Goal: Task Accomplishment & Management: Use online tool/utility

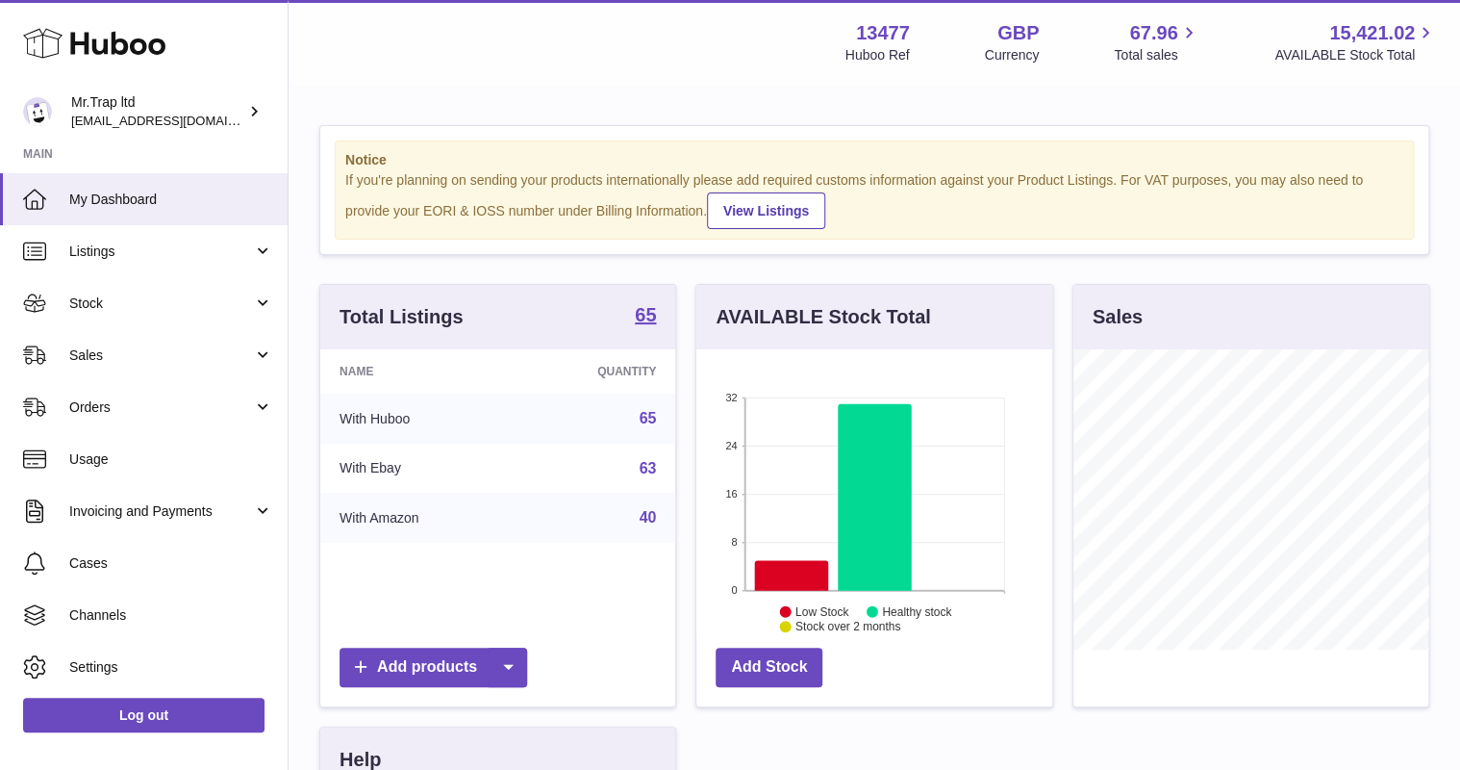
click at [83, 351] on span "Sales" at bounding box center [161, 355] width 184 height 18
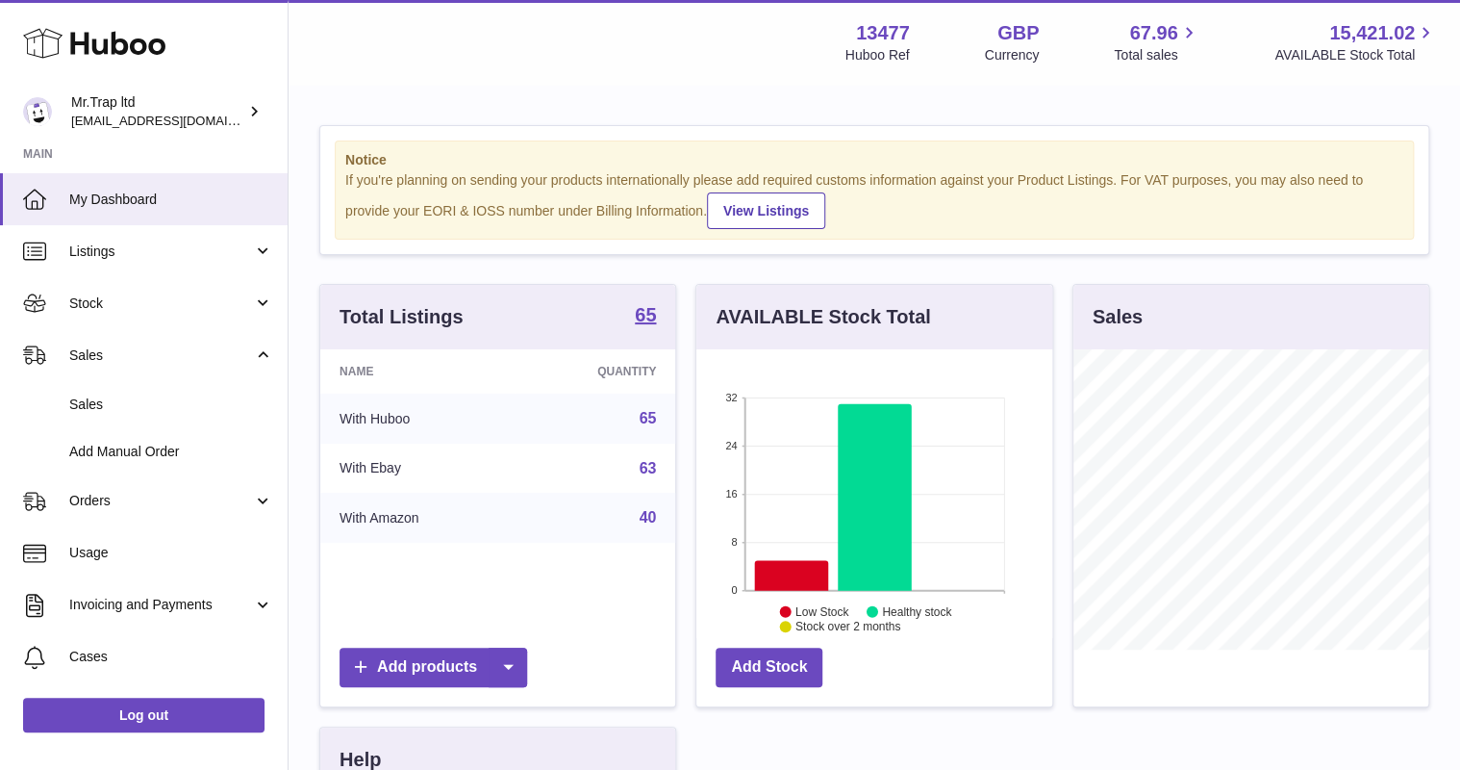
click at [123, 412] on span "Sales" at bounding box center [171, 404] width 204 height 18
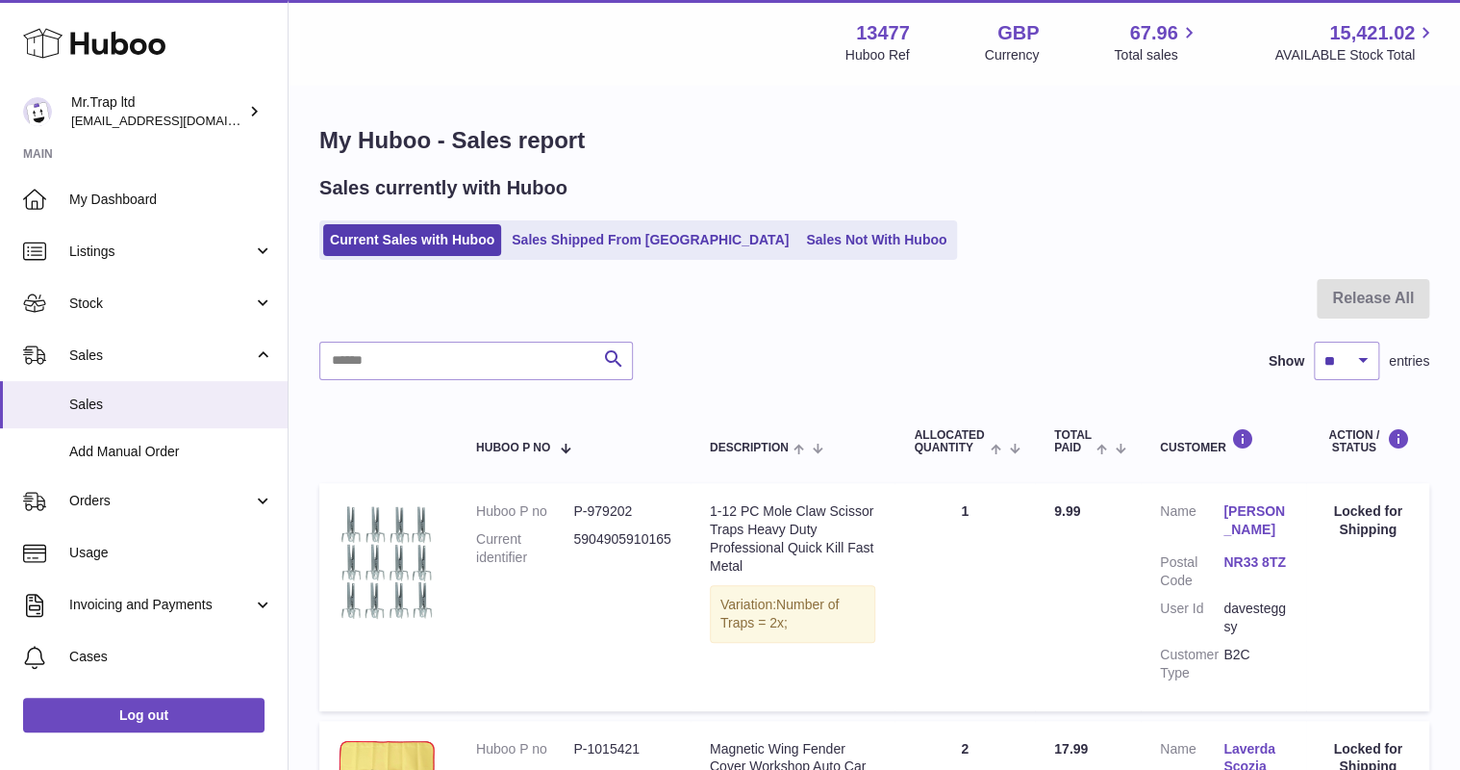
click at [770, 219] on div "Sales currently with Huboo Current Sales with Huboo Sales Shipped From Huboo Sa…" at bounding box center [874, 217] width 1110 height 85
click at [799, 244] on link "Sales Not With Huboo" at bounding box center [876, 240] width 154 height 32
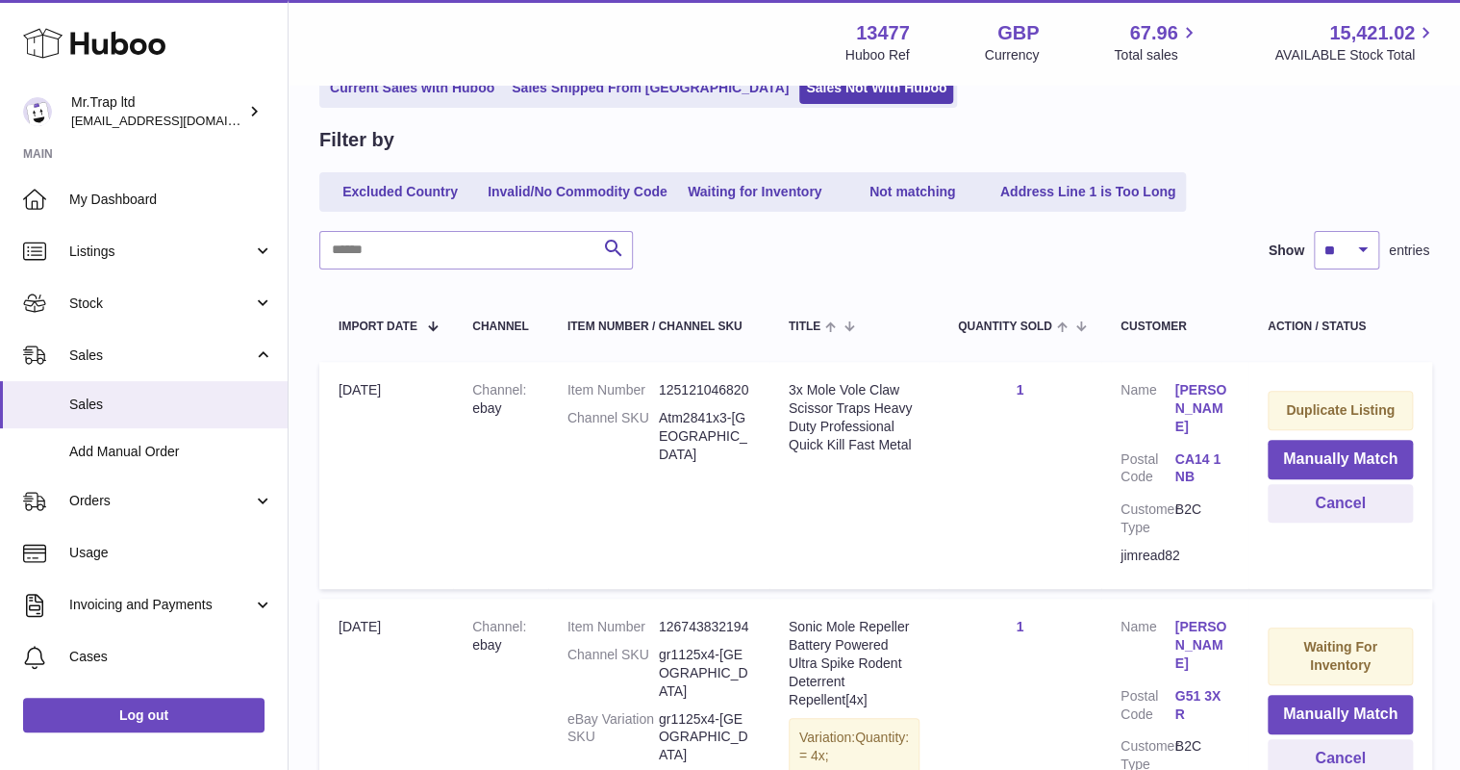
scroll to position [75, 0]
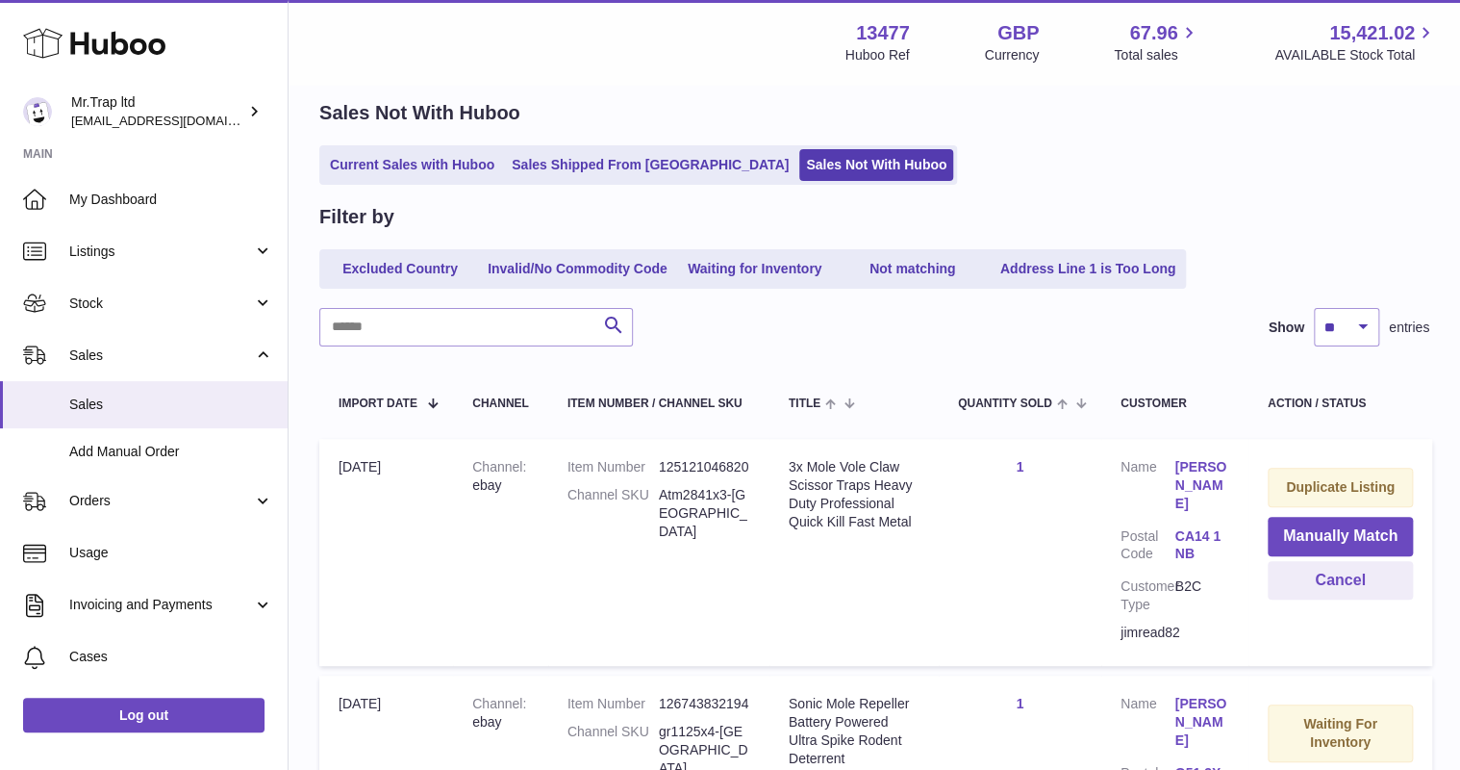
drag, startPoint x: 425, startPoint y: 144, endPoint x: 434, endPoint y: 167, distance: 24.7
click at [425, 143] on div "Sales Not With Huboo Current Sales with Huboo Sales Shipped From Huboo Sales No…" at bounding box center [874, 142] width 1110 height 85
click at [432, 162] on link "Current Sales with Huboo" at bounding box center [412, 165] width 178 height 32
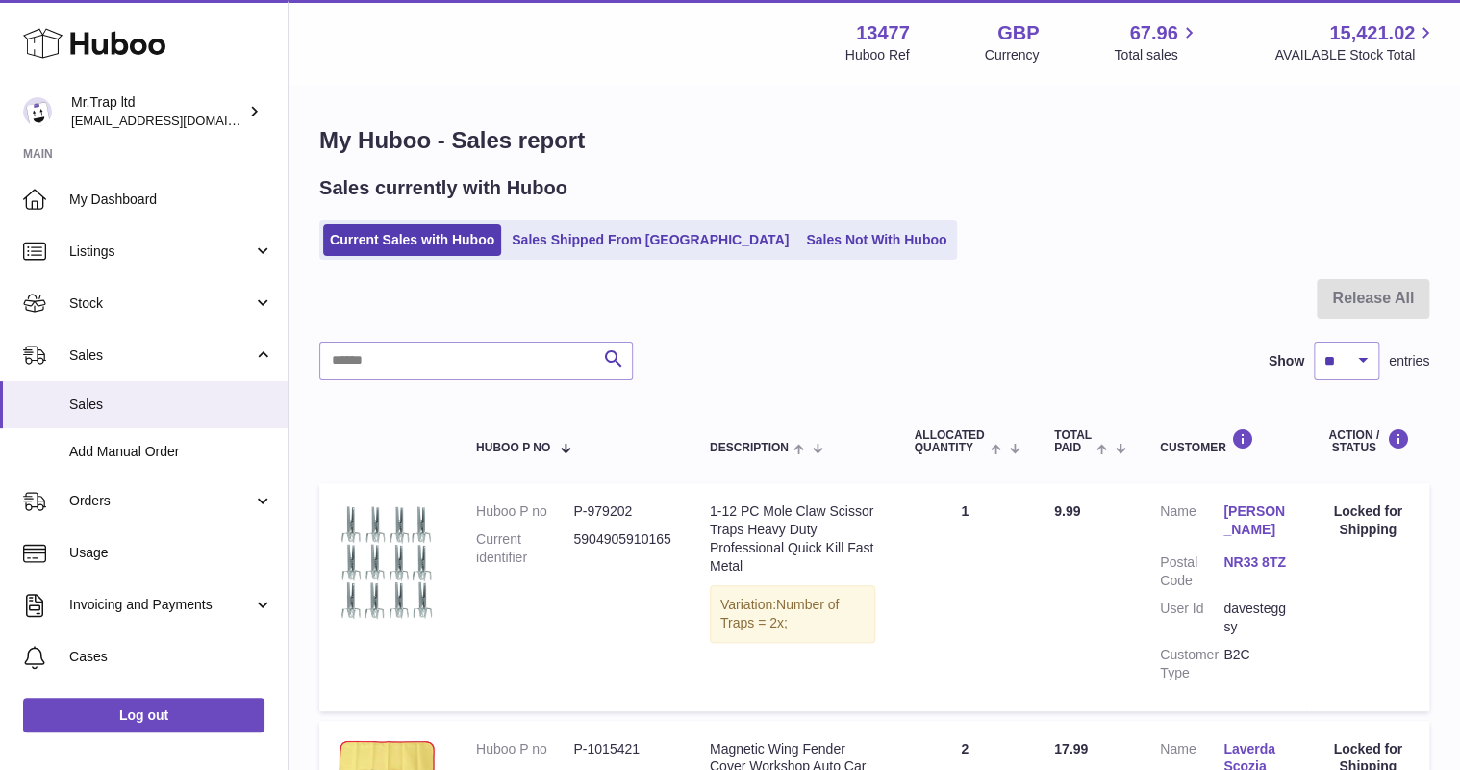
click at [799, 228] on link "Sales Not With Huboo" at bounding box center [876, 240] width 154 height 32
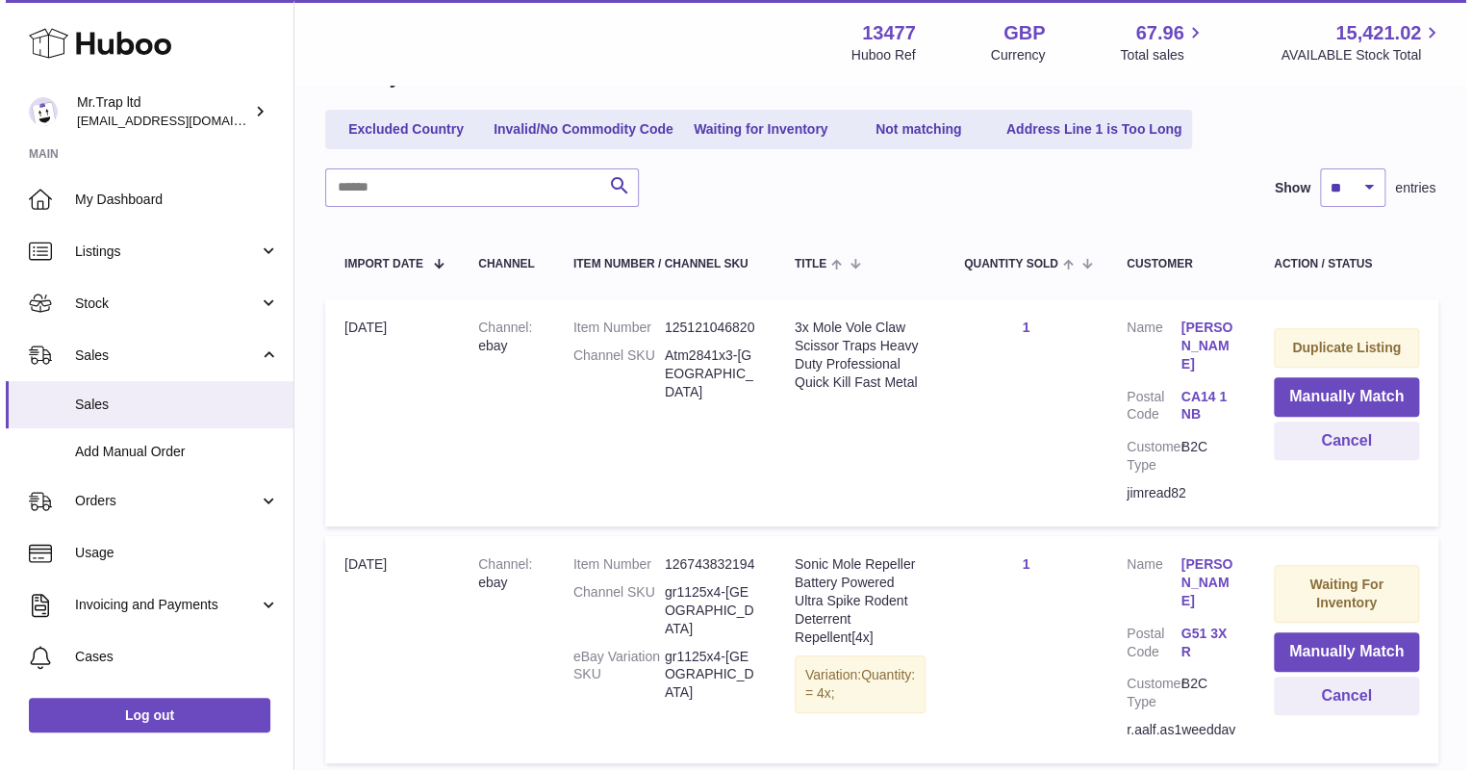
scroll to position [231, 0]
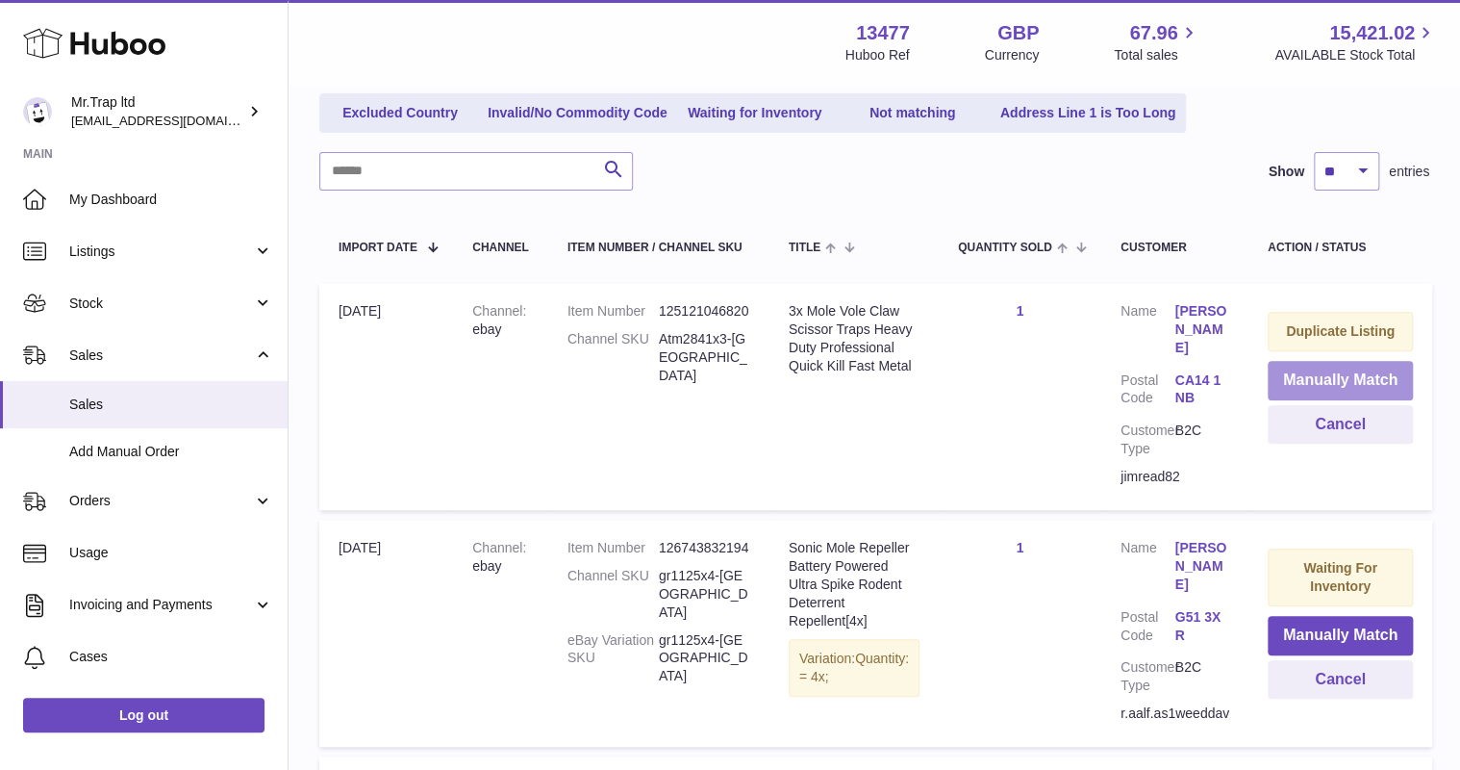
click at [1302, 371] on button "Manually Match" at bounding box center [1340, 380] width 145 height 39
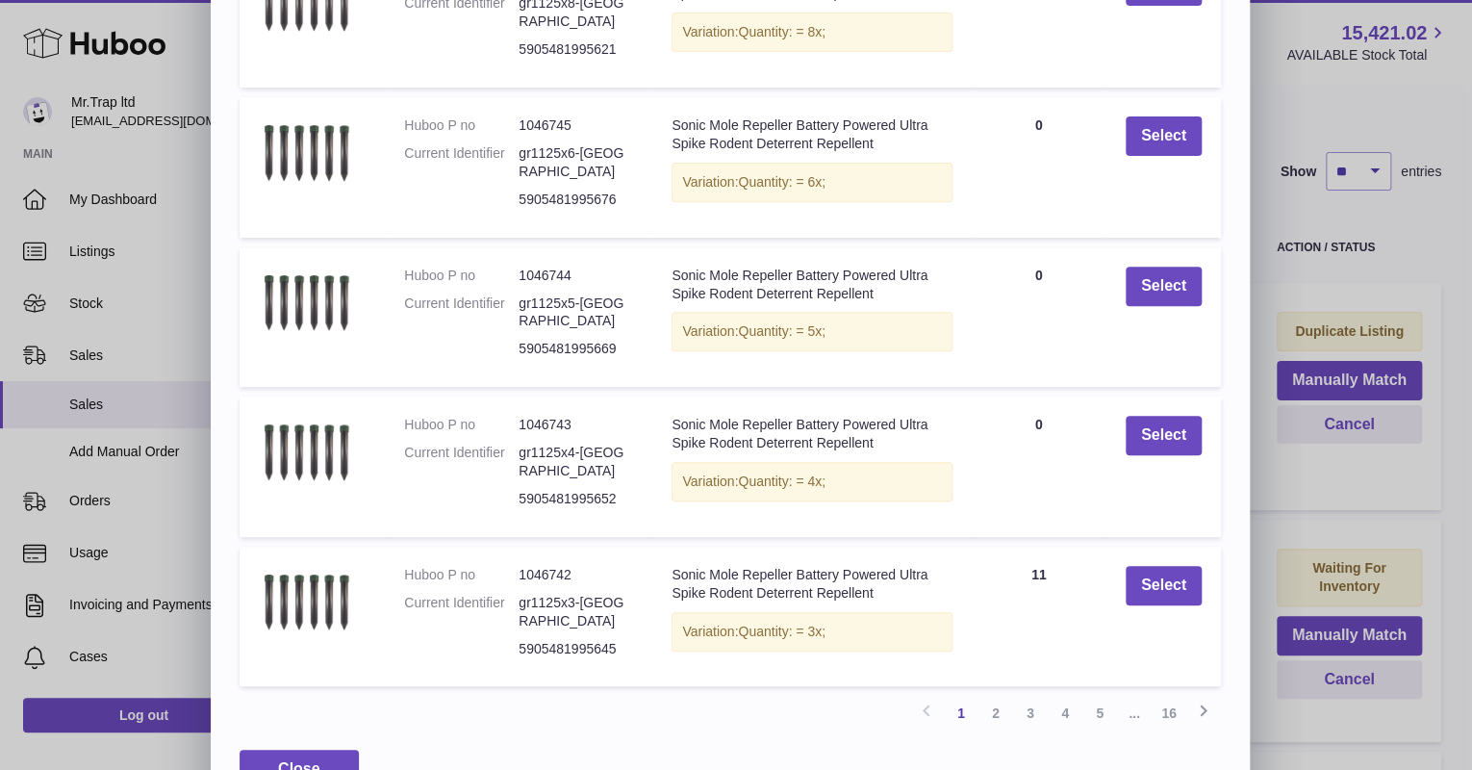
scroll to position [291, 0]
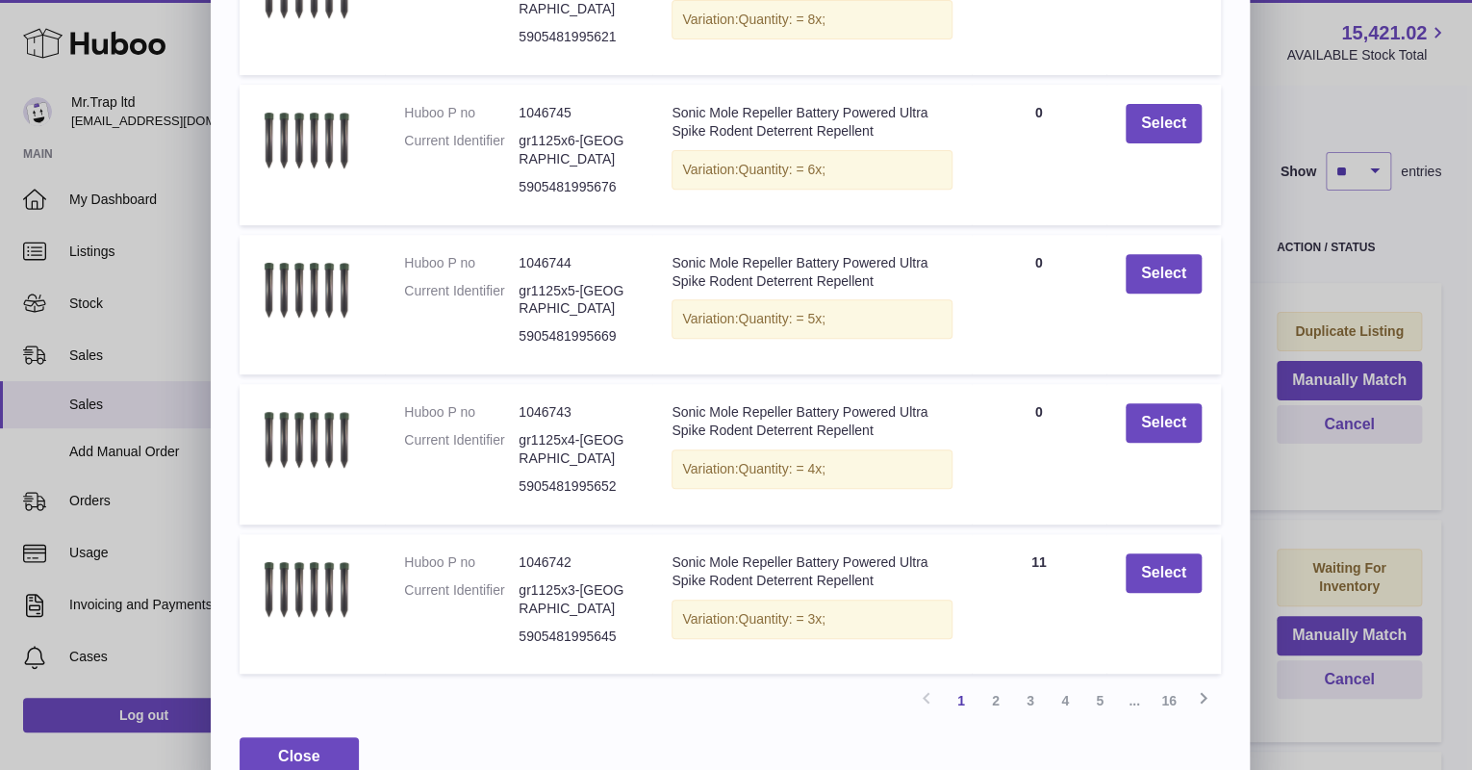
click at [1168, 683] on link "16" at bounding box center [1168, 700] width 35 height 35
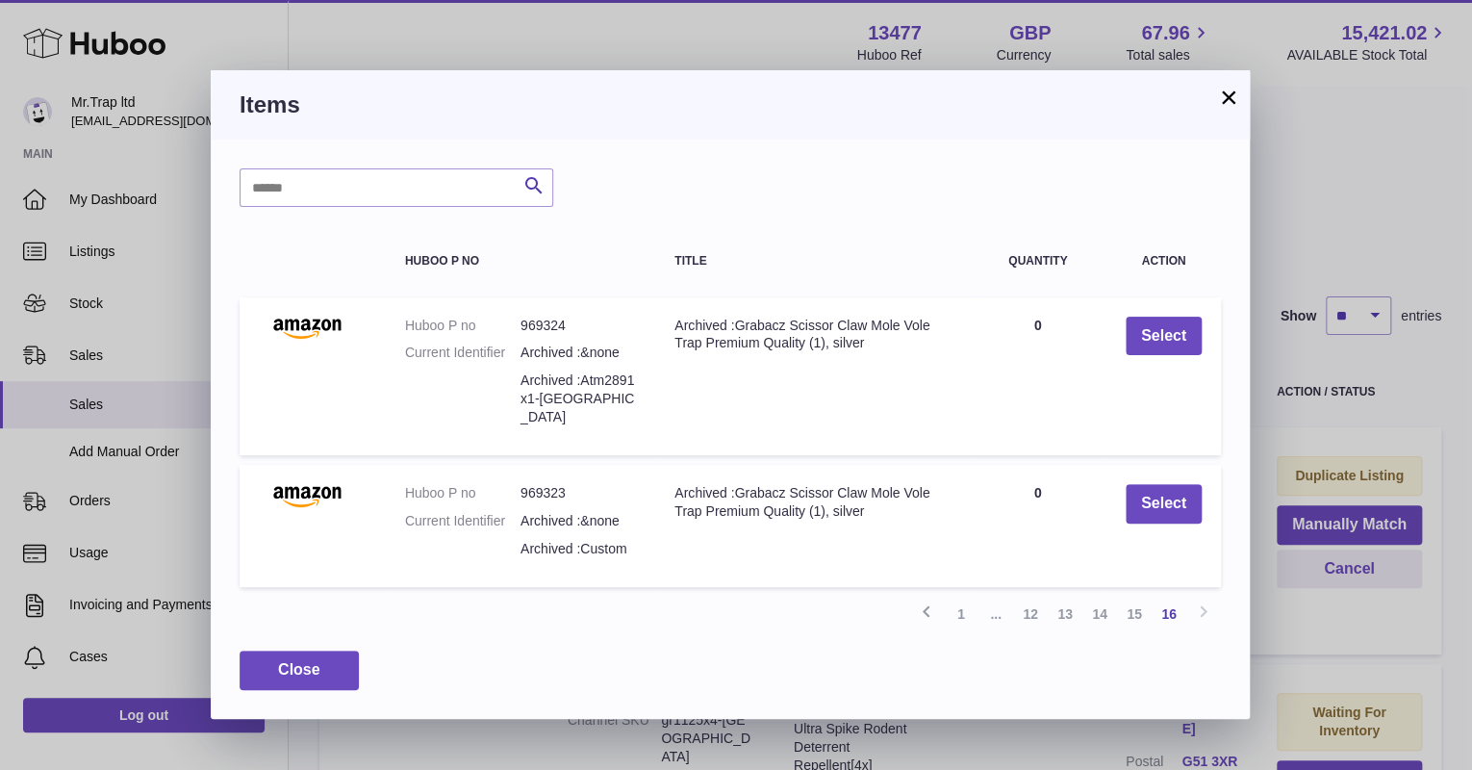
scroll to position [0, 0]
click at [1135, 598] on link "15" at bounding box center [1134, 613] width 35 height 35
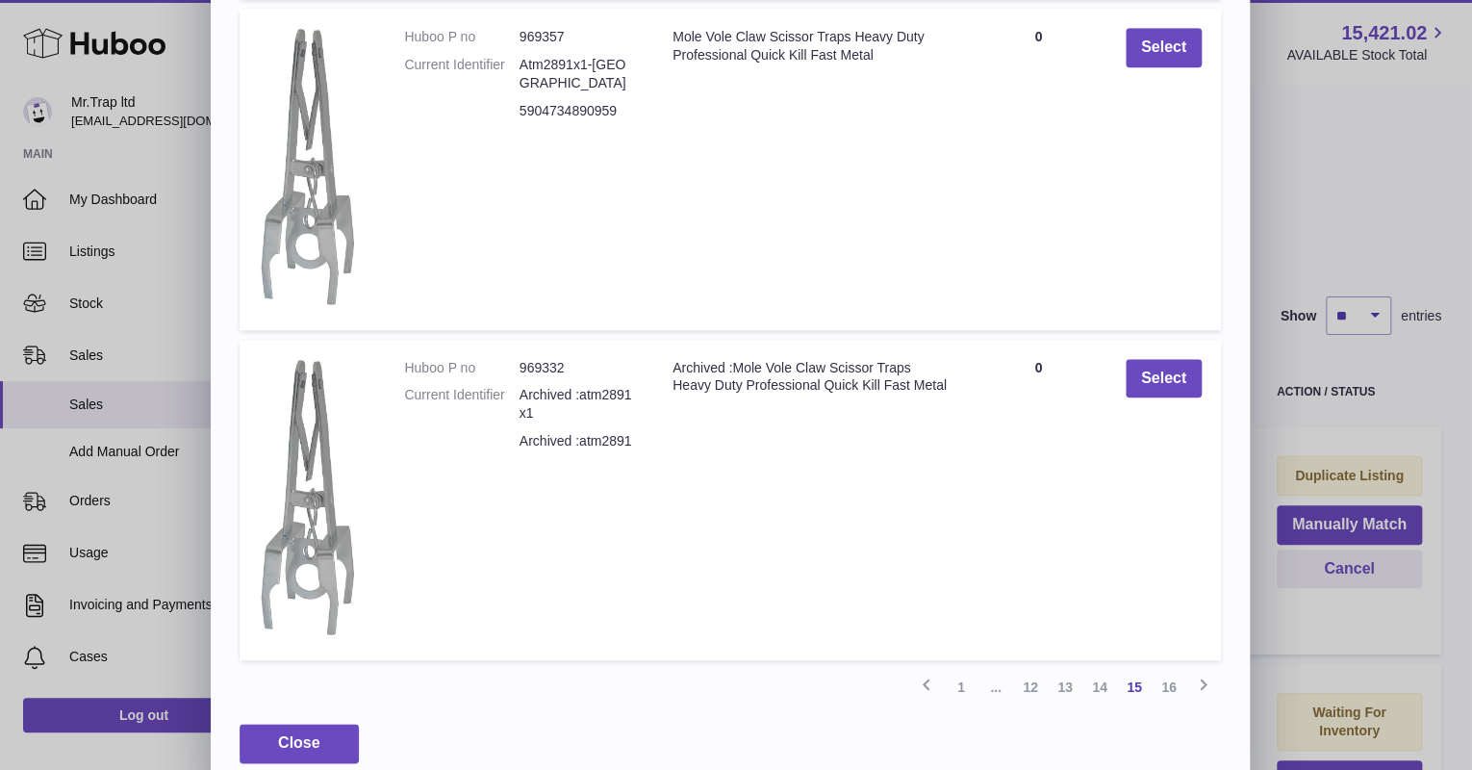
scroll to position [729, 0]
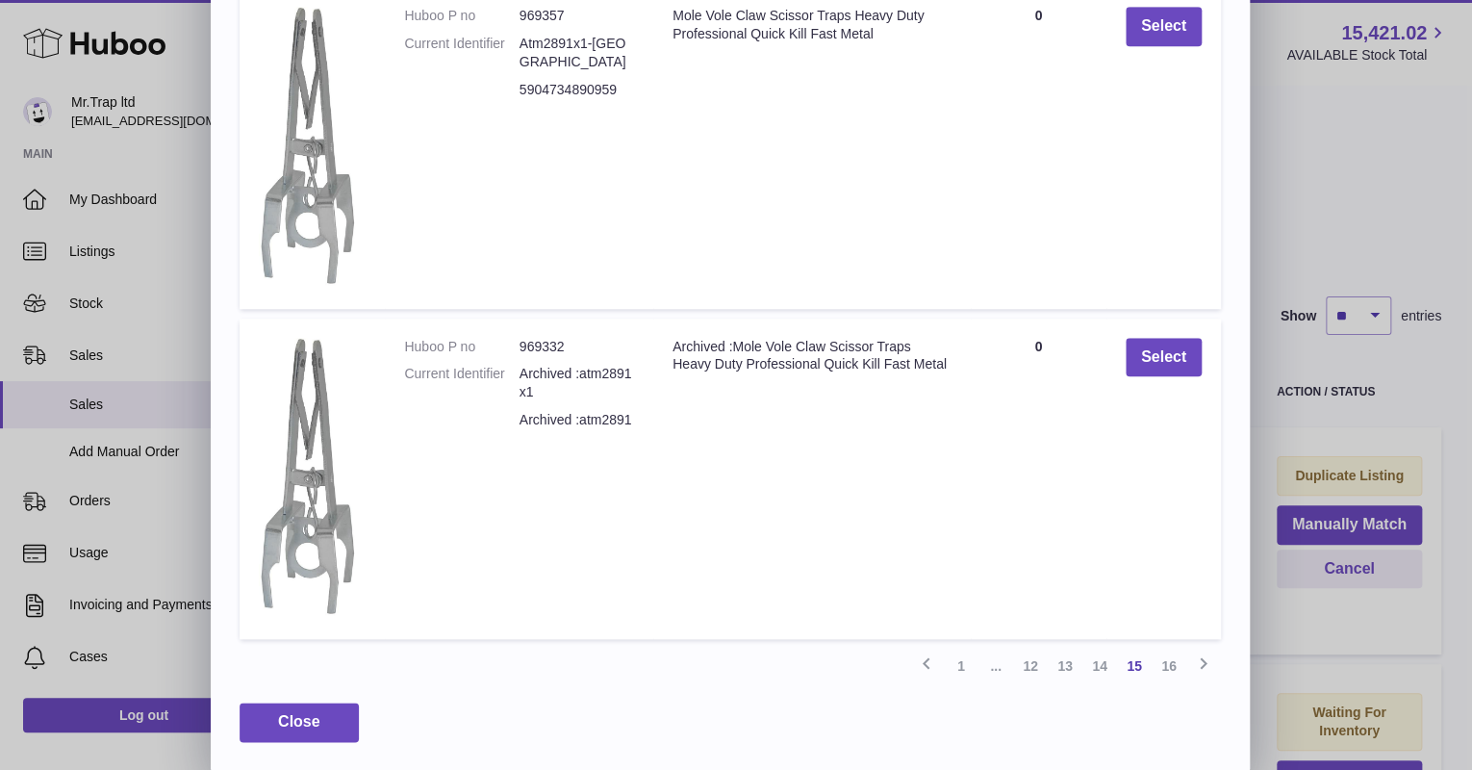
click at [1097, 670] on link "14" at bounding box center [1099, 665] width 35 height 35
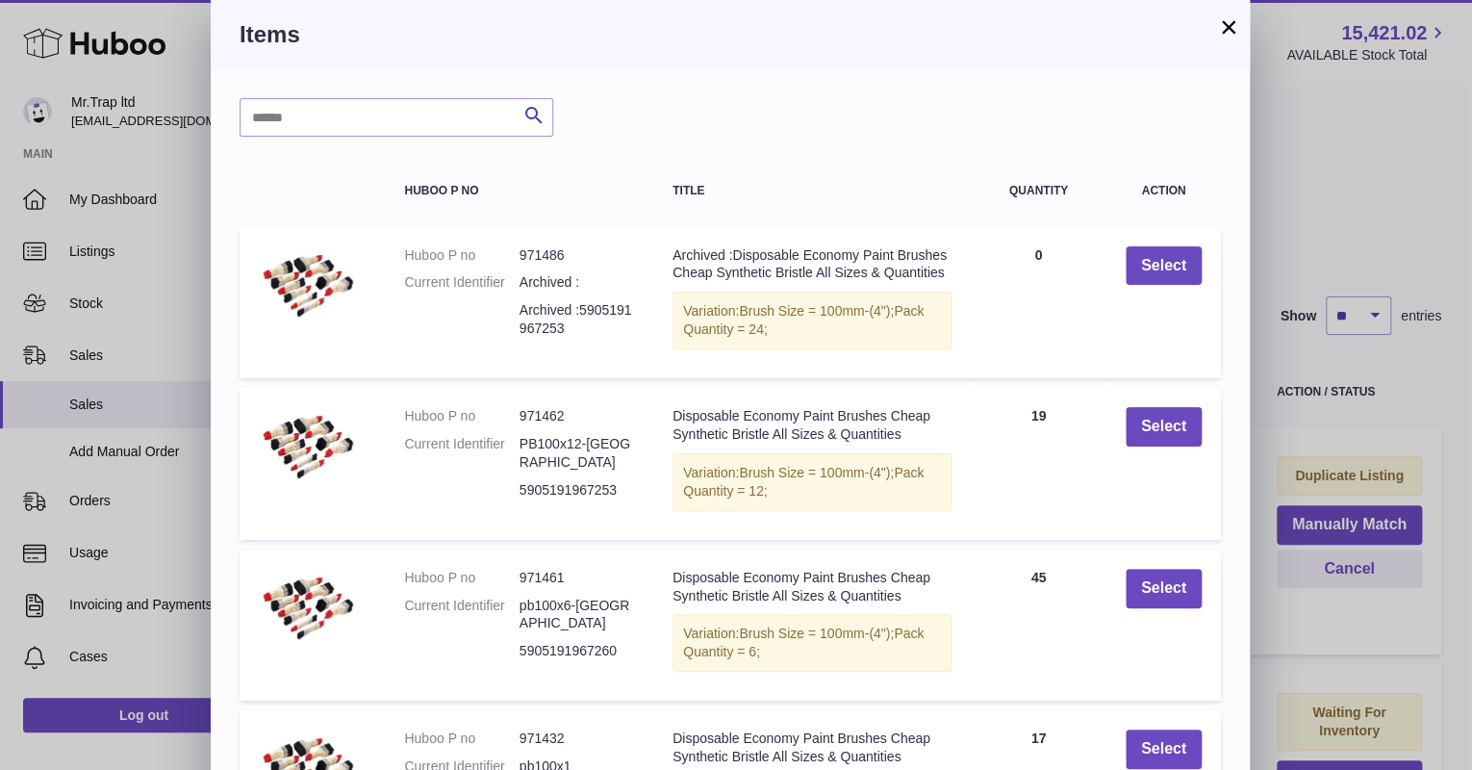
scroll to position [382, 0]
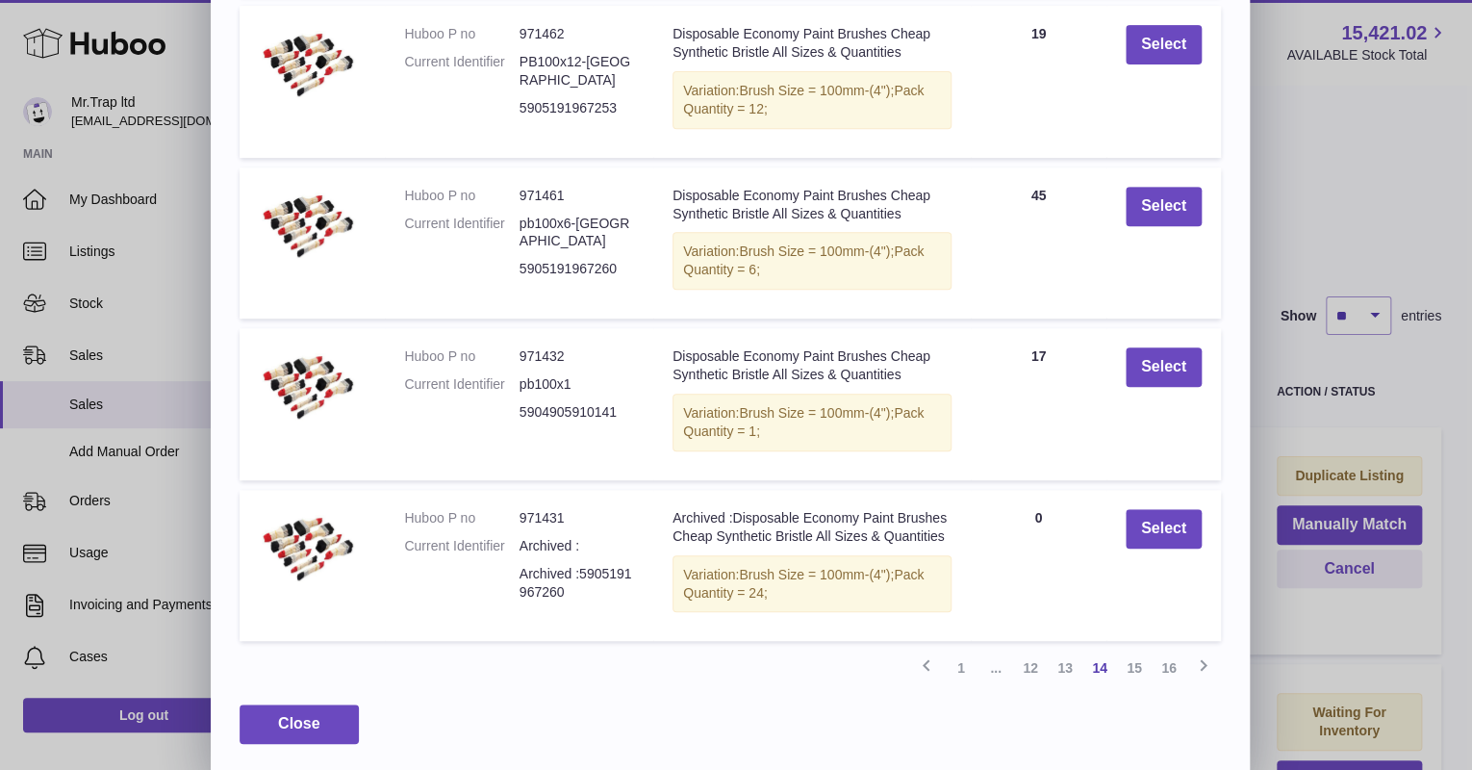
click at [1069, 668] on link "13" at bounding box center [1065, 667] width 35 height 35
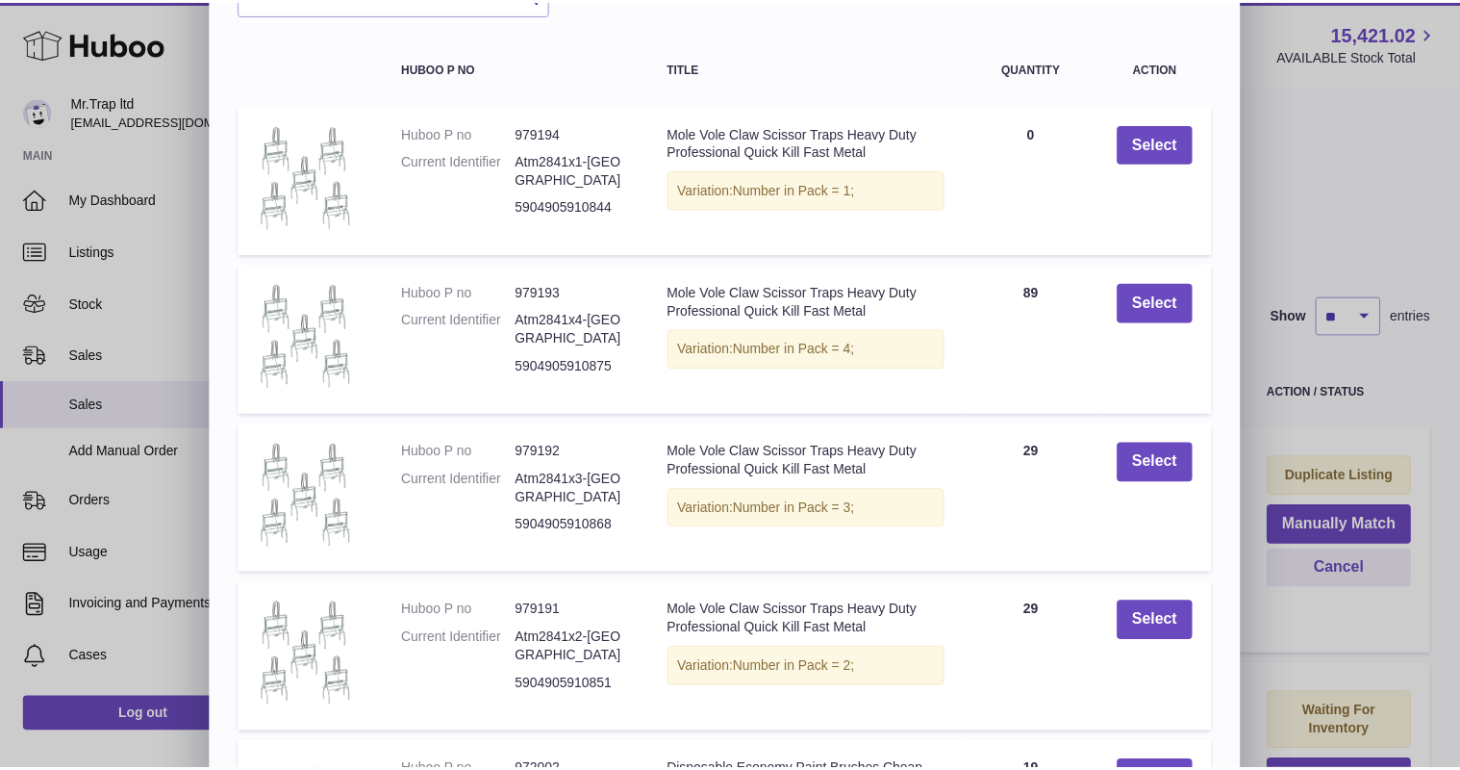
scroll to position [69, 0]
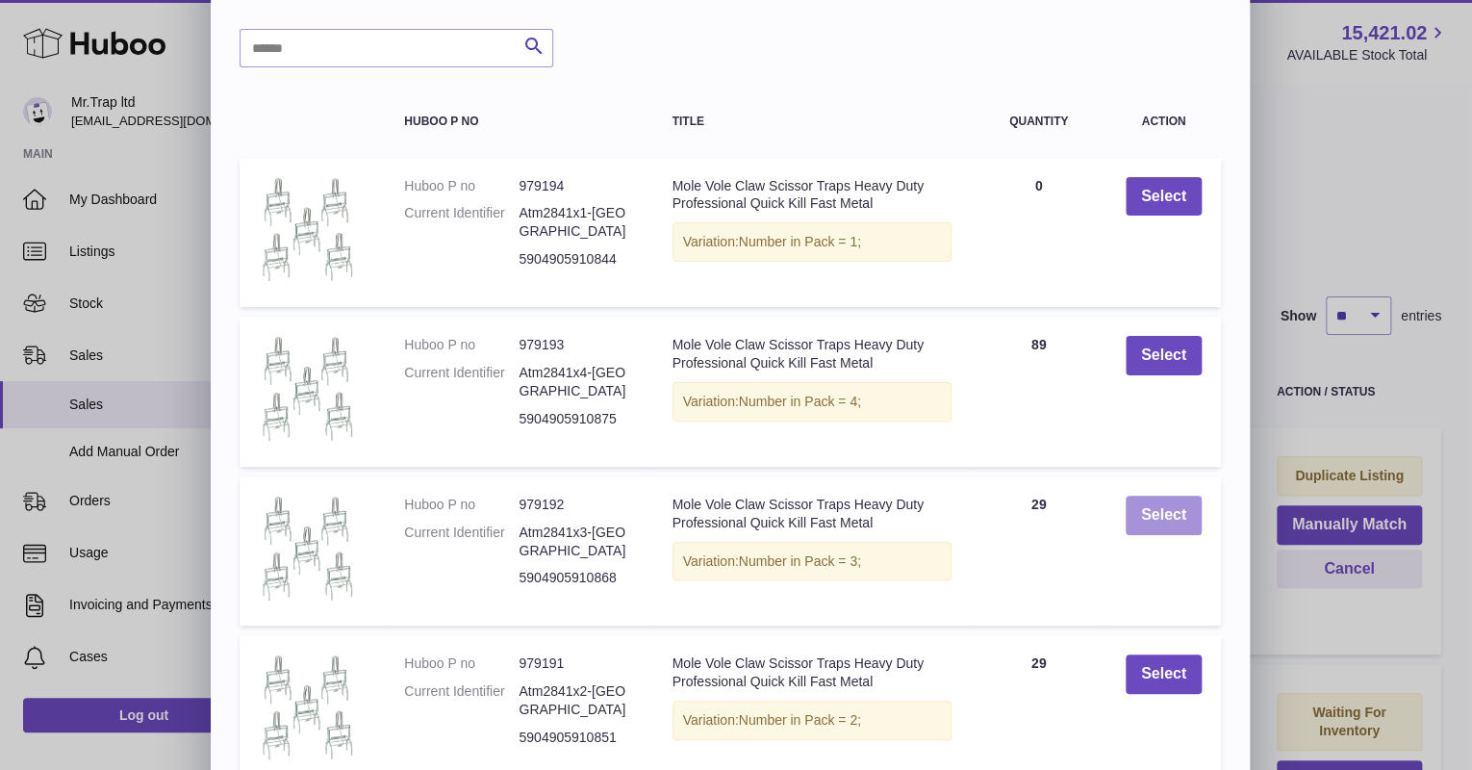
click at [1138, 511] on button "Select" at bounding box center [1163, 514] width 76 height 39
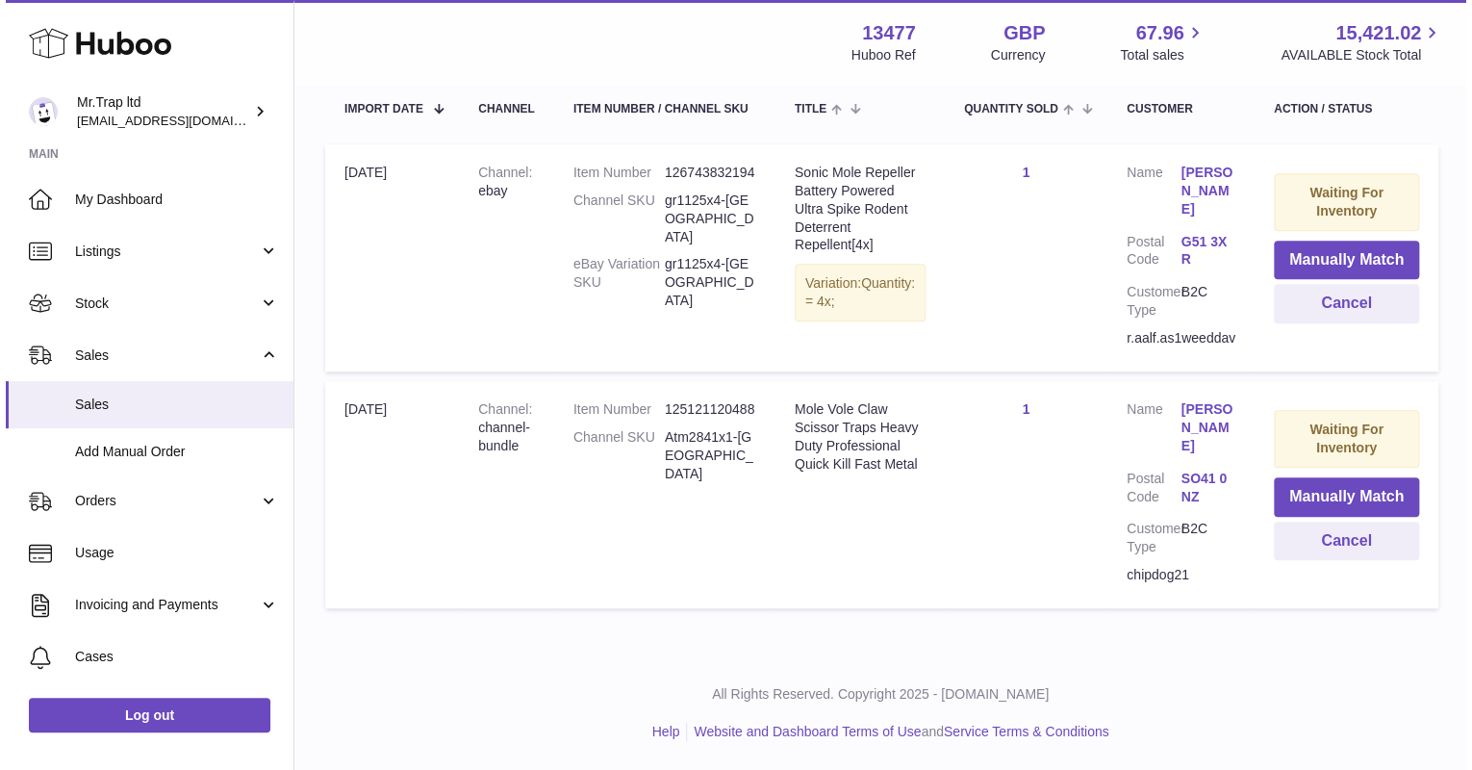
scroll to position [394, 0]
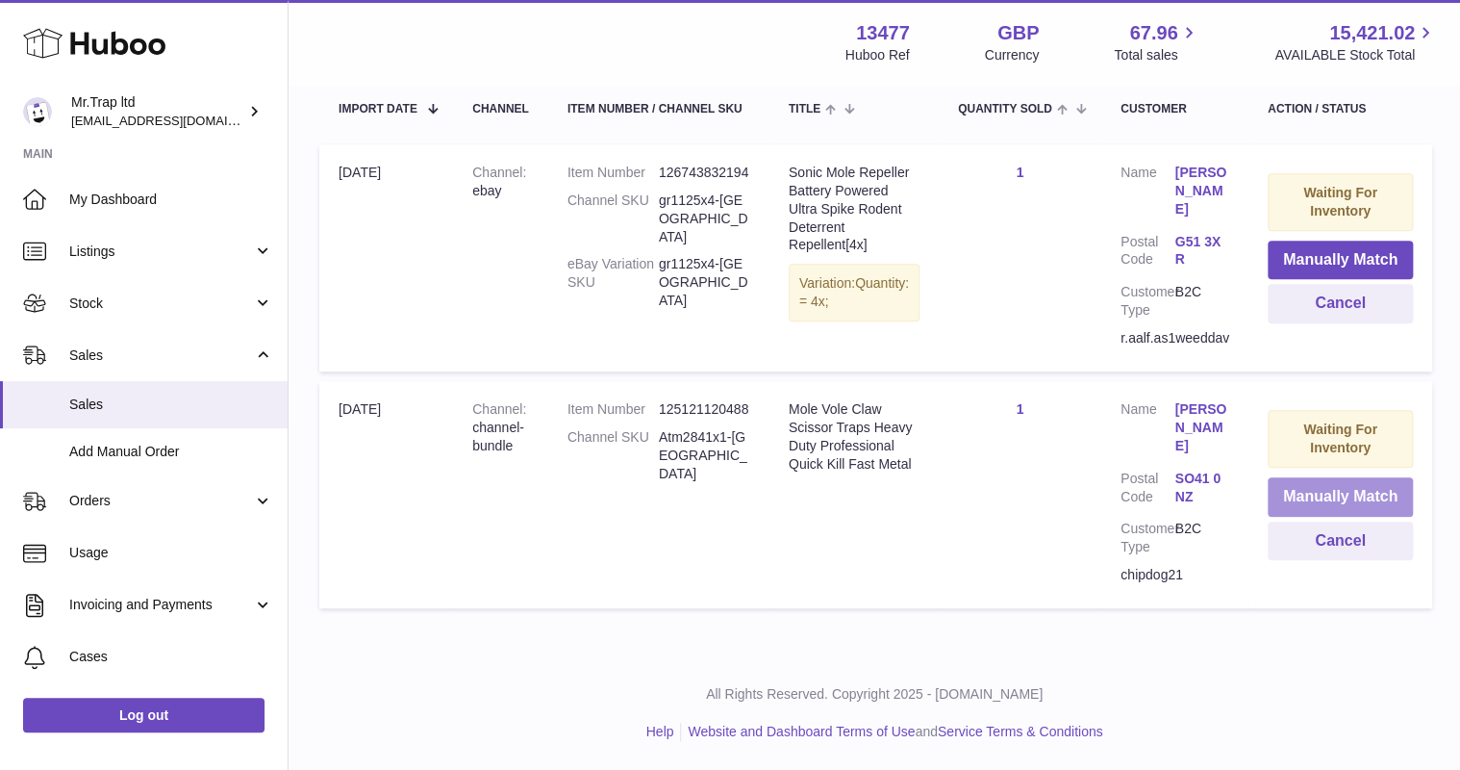
click at [1304, 517] on button "Manually Match" at bounding box center [1340, 496] width 145 height 39
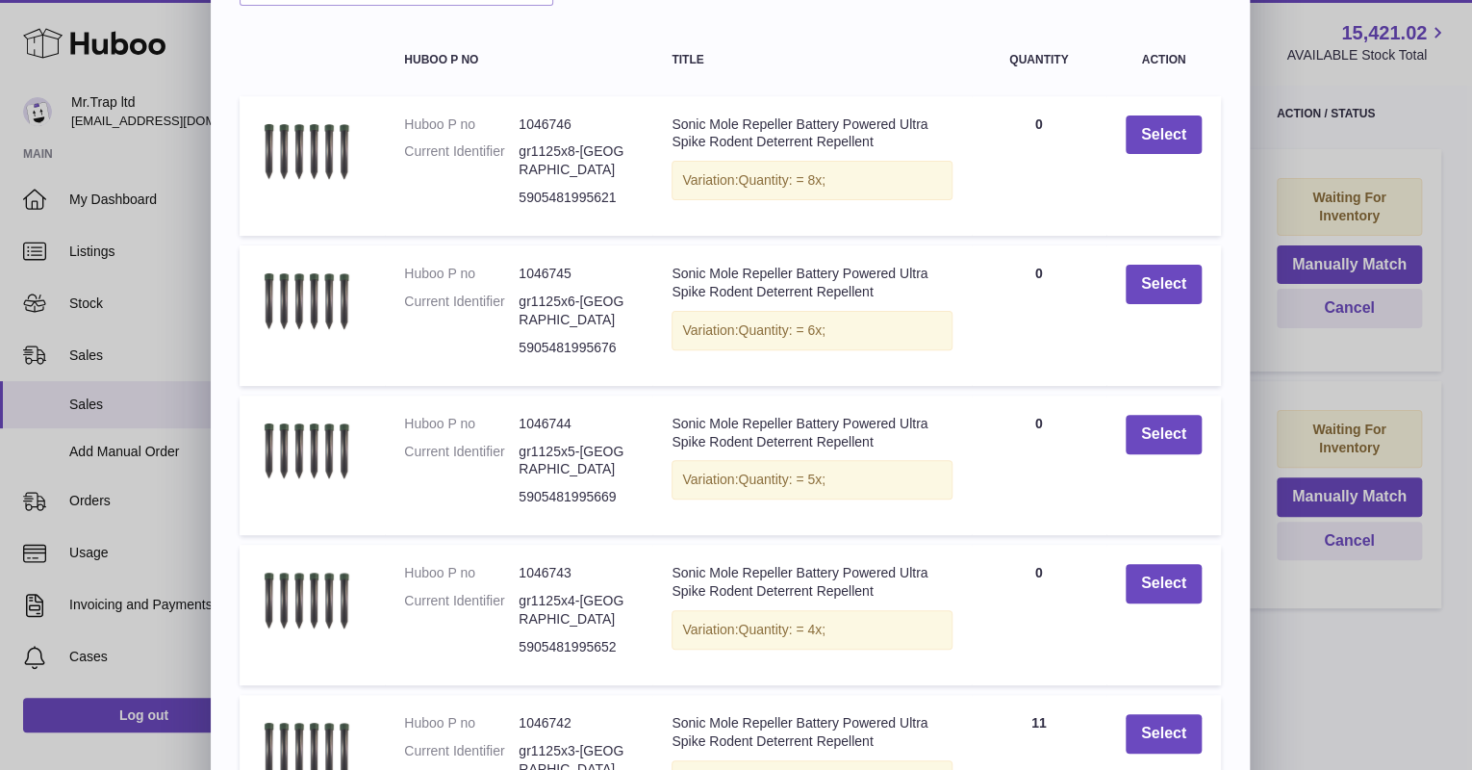
scroll to position [291, 0]
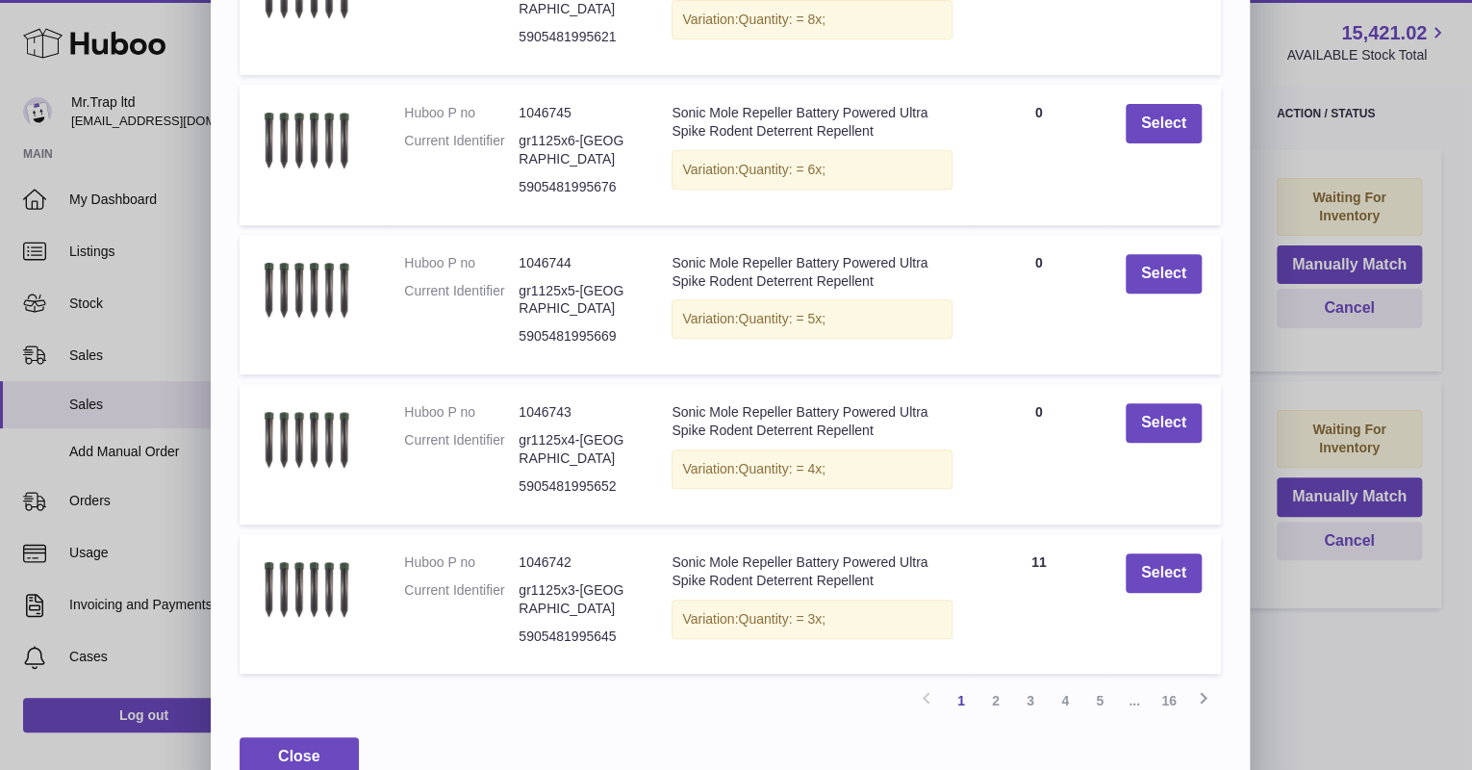
click at [1104, 683] on link "5" at bounding box center [1099, 700] width 35 height 35
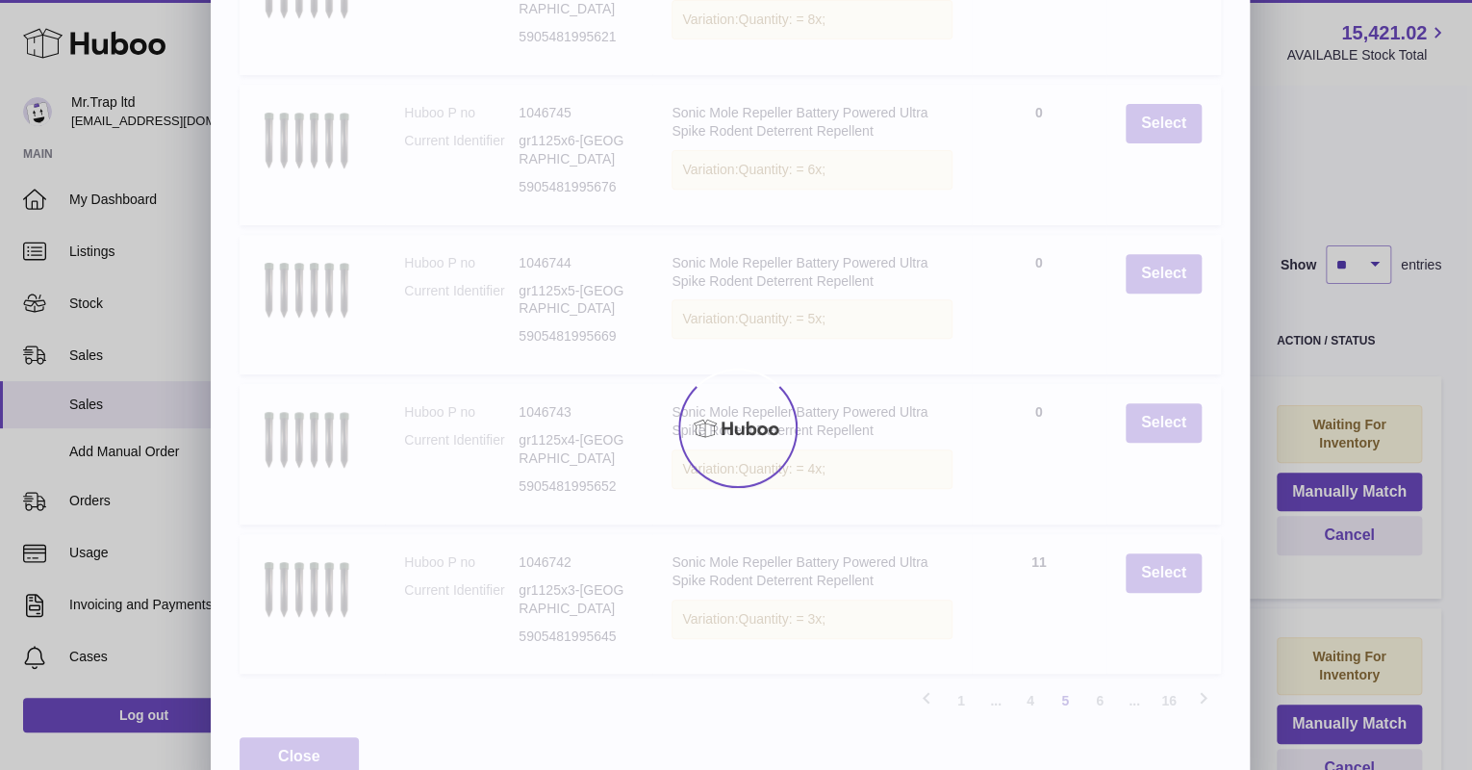
scroll to position [87, 0]
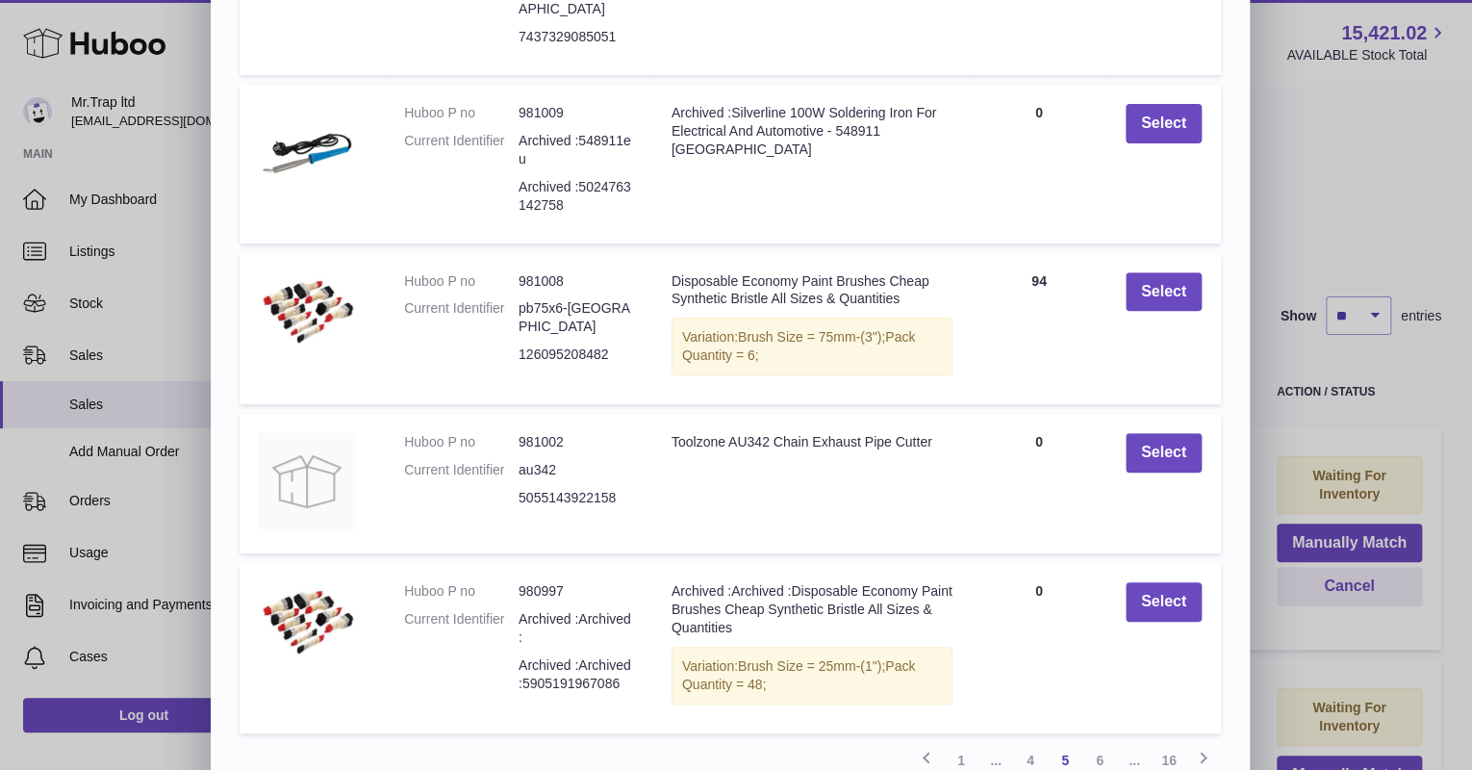
click at [1175, 743] on link "16" at bounding box center [1168, 760] width 35 height 35
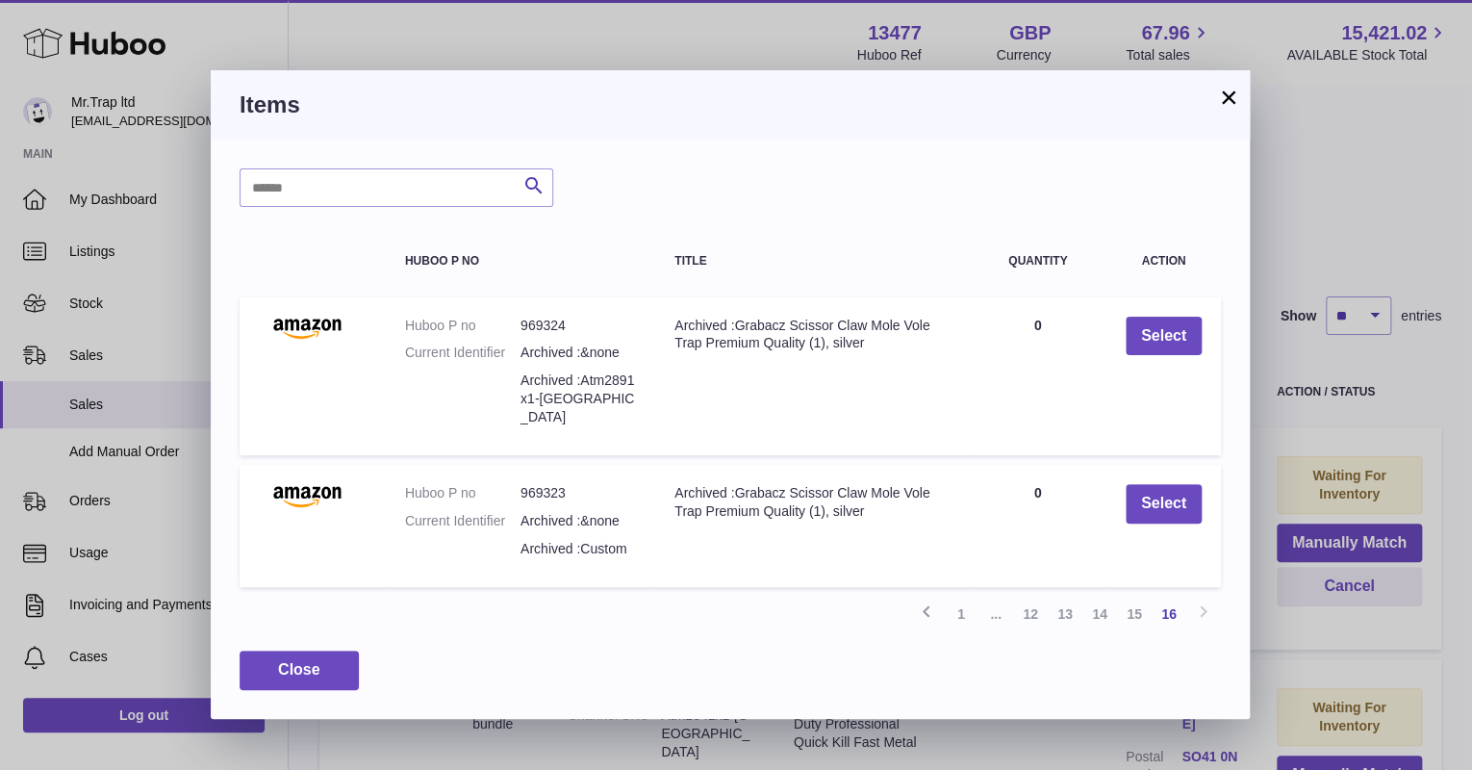
scroll to position [0, 0]
click at [1129, 600] on link "15" at bounding box center [1134, 613] width 35 height 35
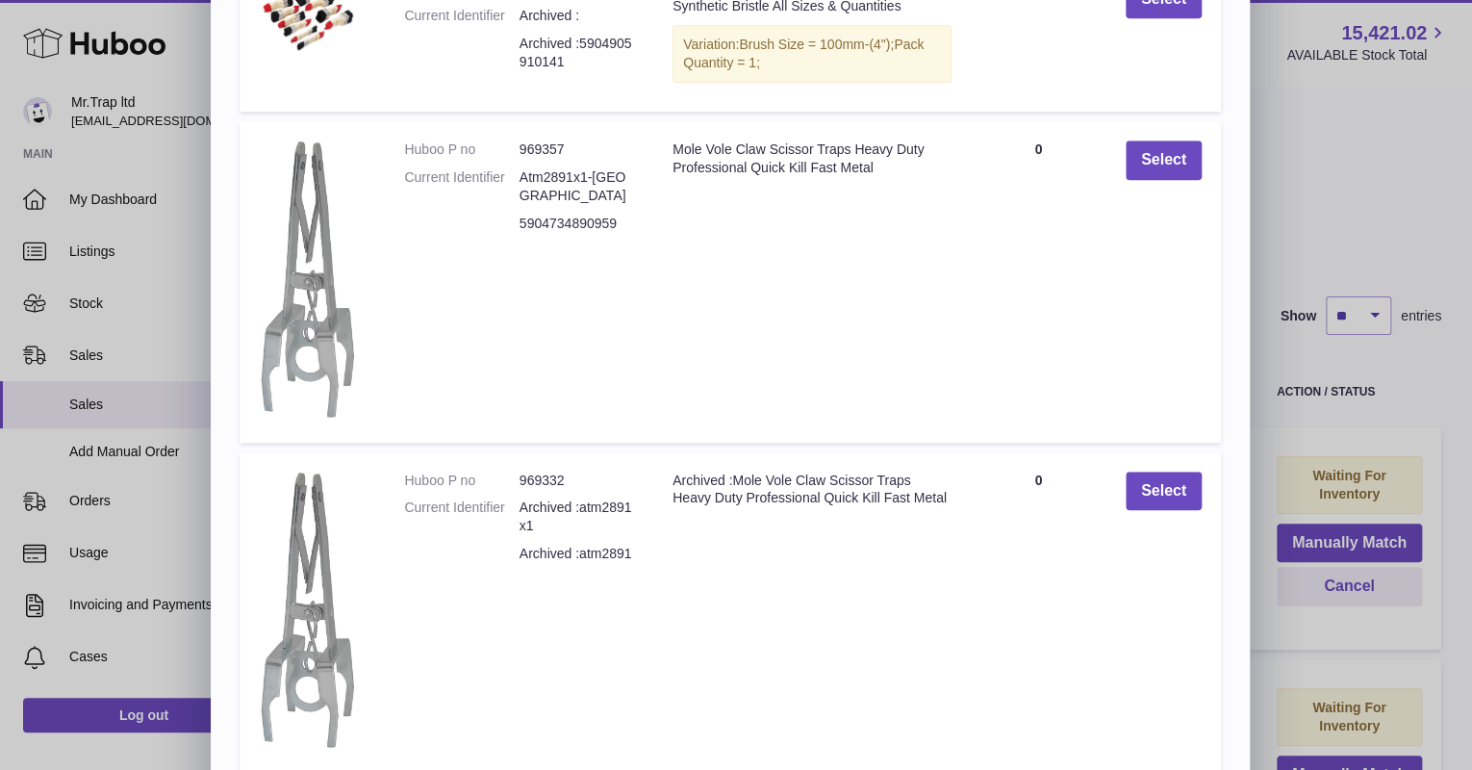
scroll to position [729, 0]
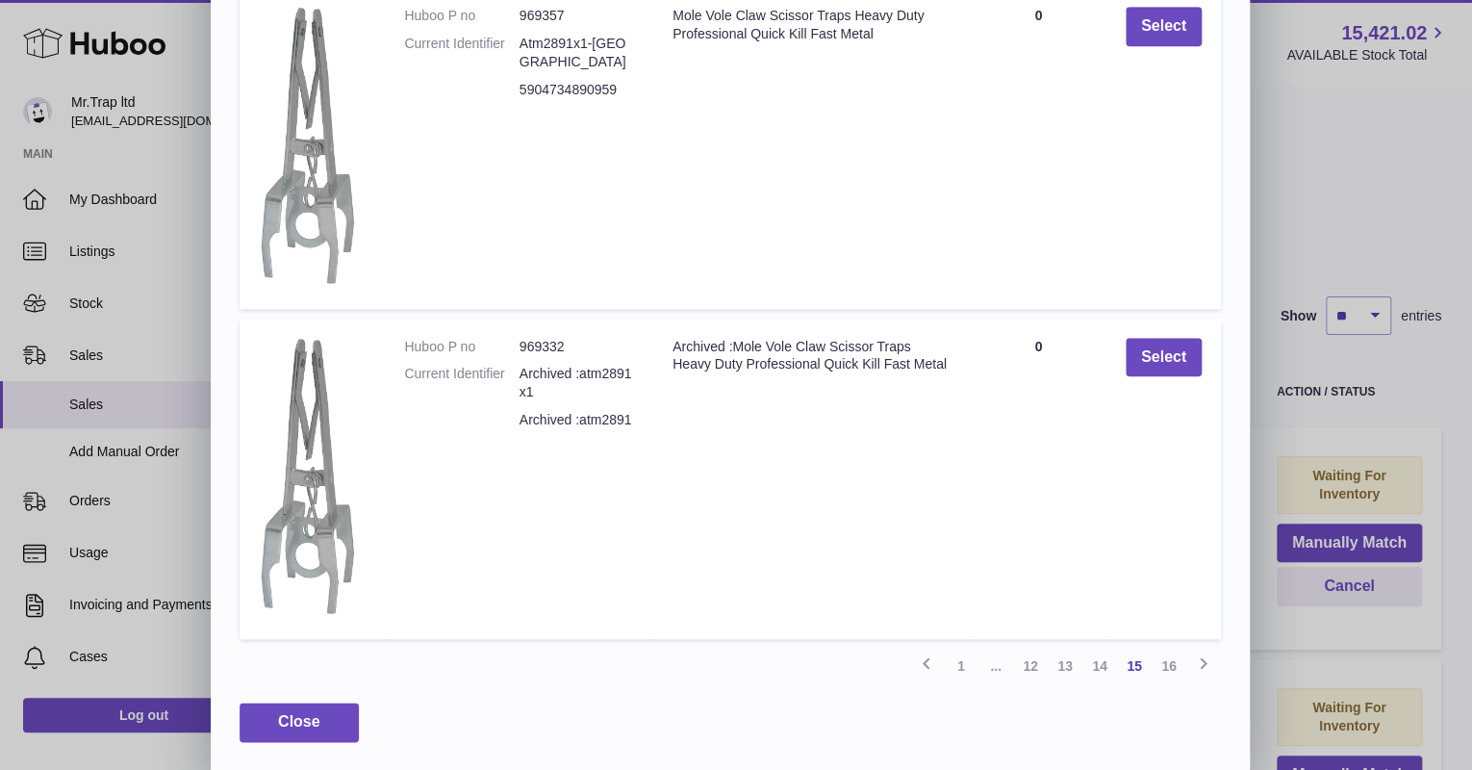
click at [1097, 662] on link "14" at bounding box center [1099, 665] width 35 height 35
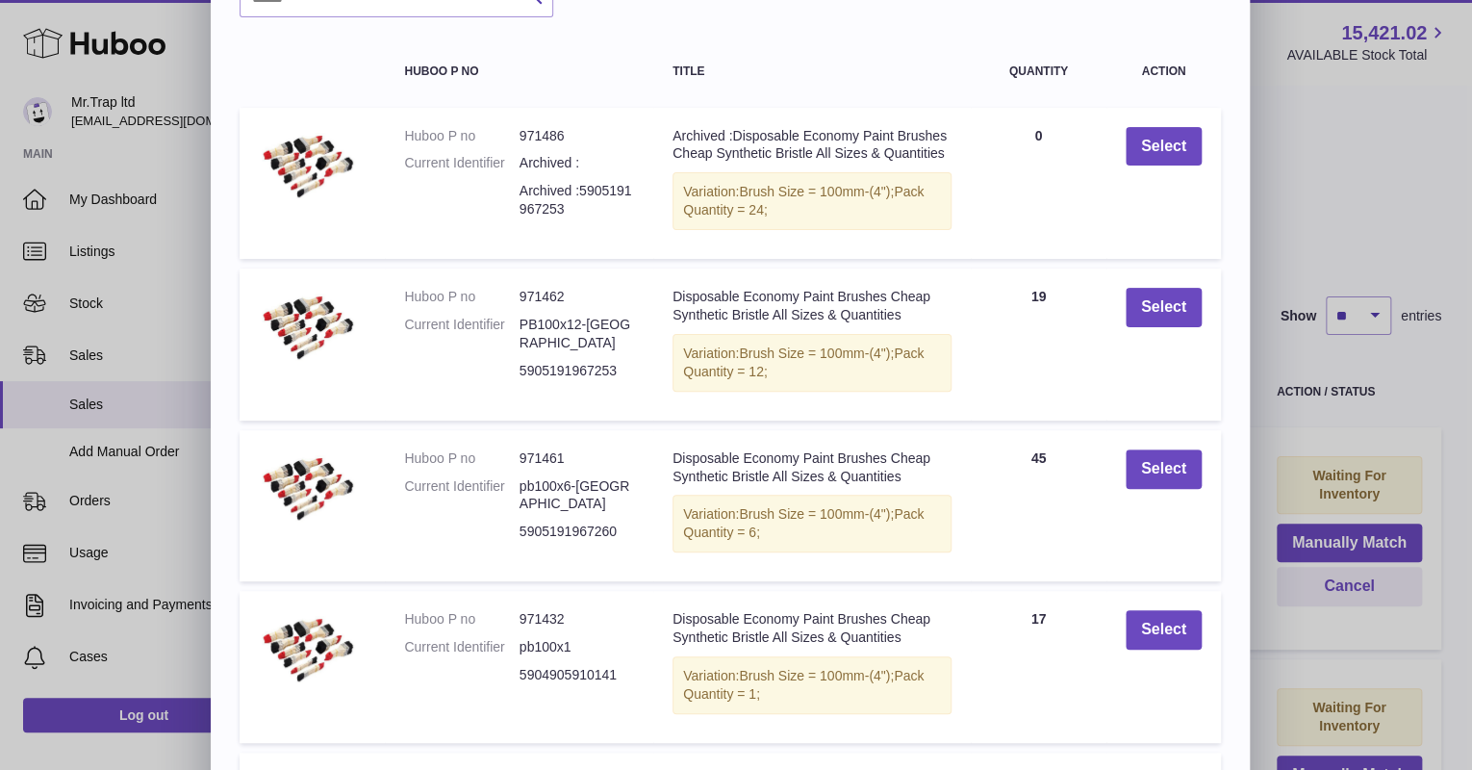
scroll to position [382, 0]
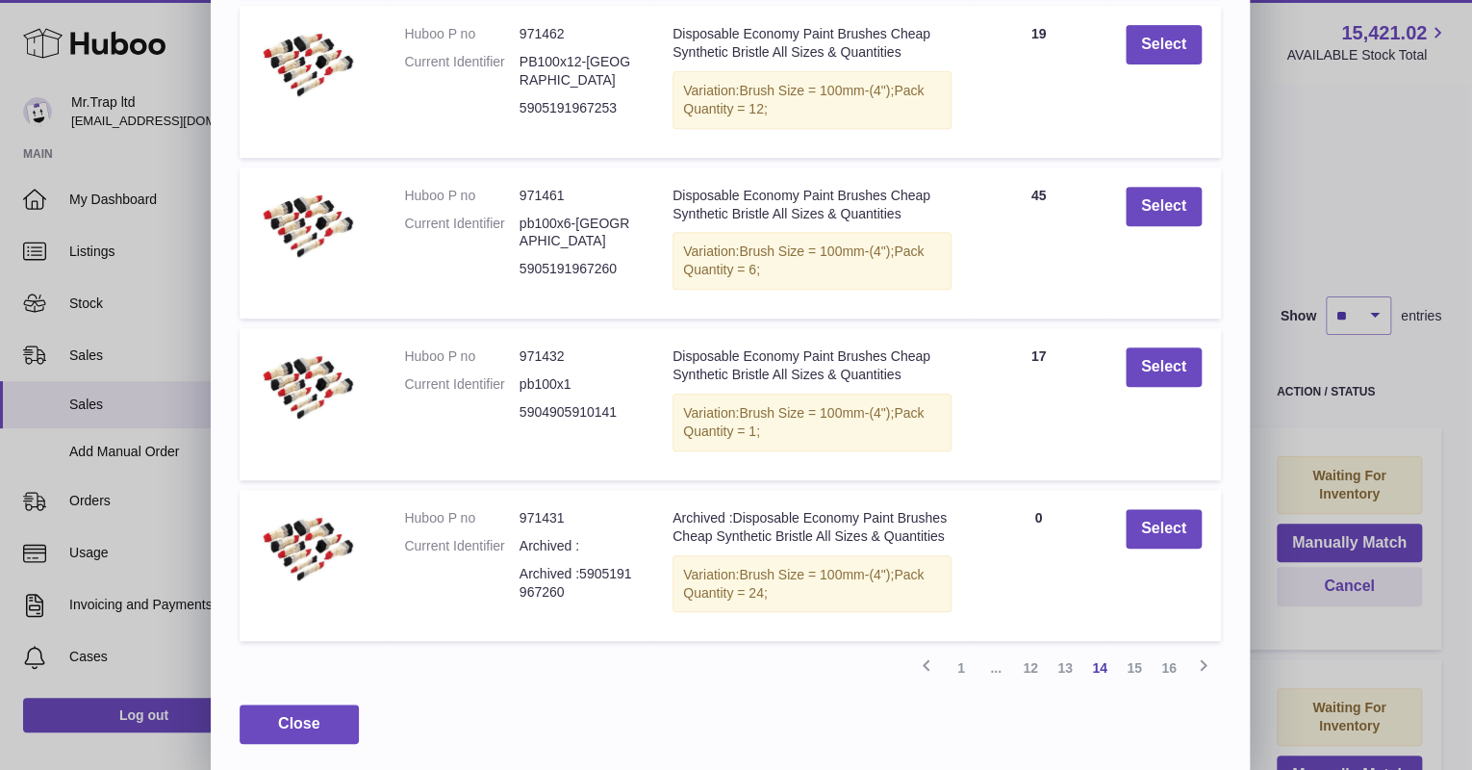
click at [1068, 668] on link "13" at bounding box center [1065, 667] width 35 height 35
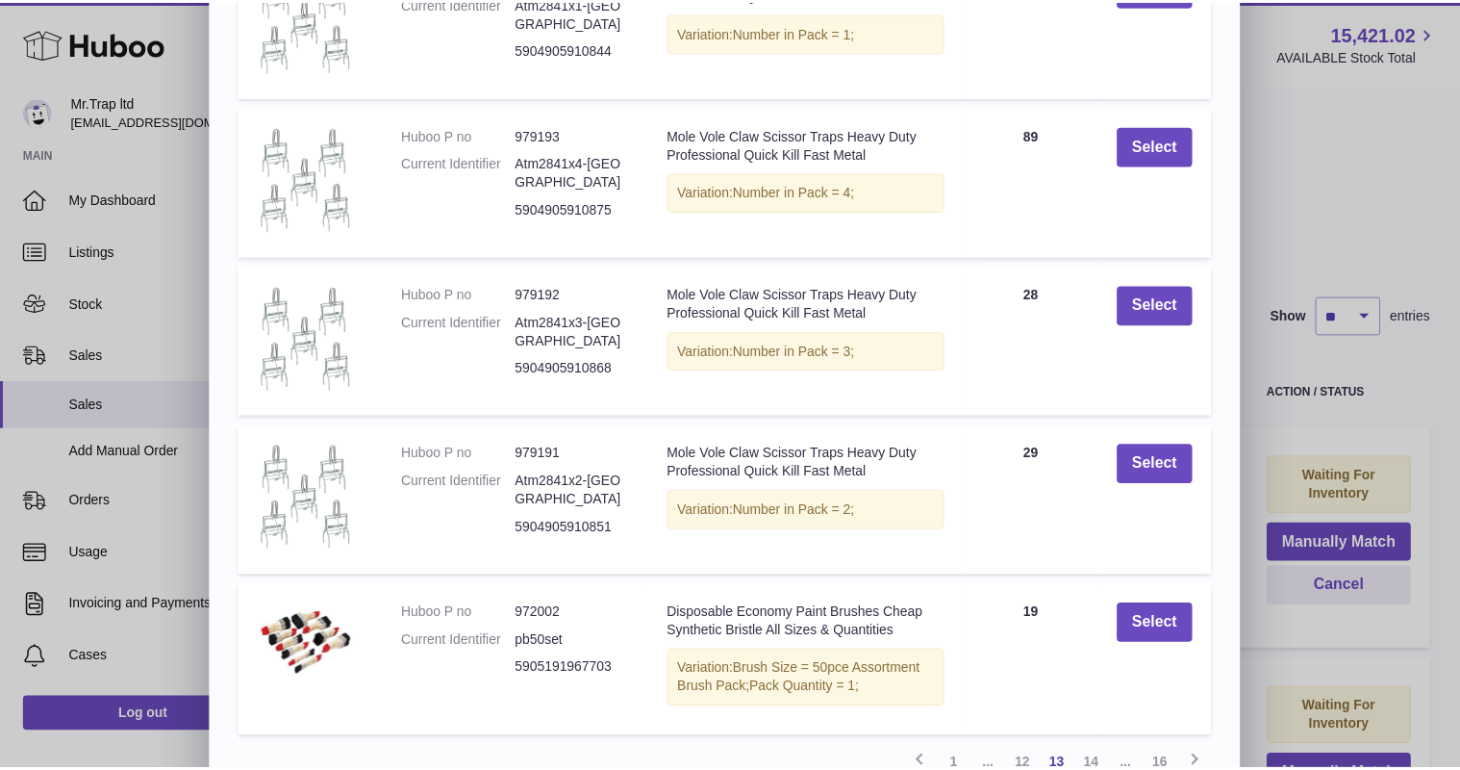
scroll to position [300, 0]
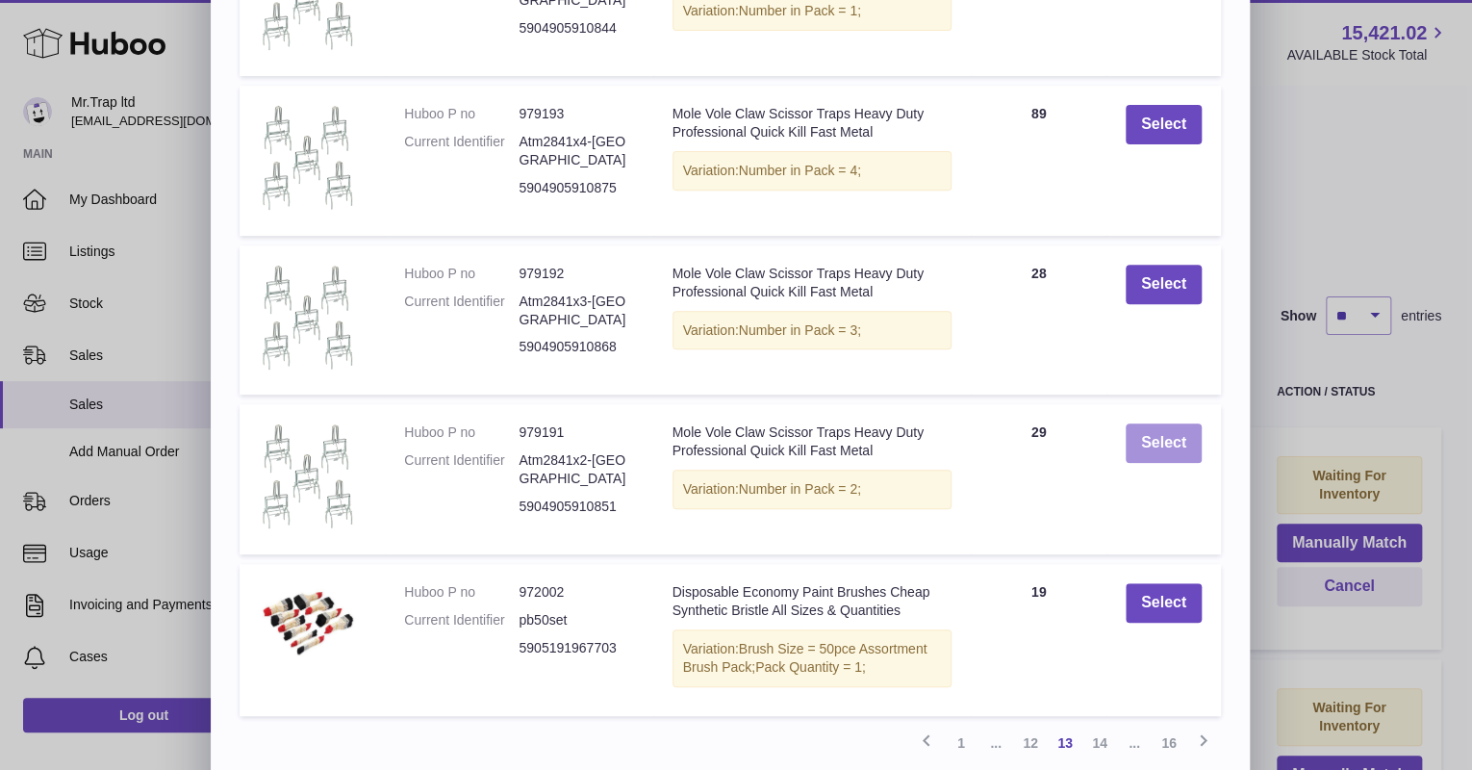
drag, startPoint x: 1143, startPoint y: 439, endPoint x: 1135, endPoint y: 458, distance: 20.7
click at [1144, 439] on button "Select" at bounding box center [1163, 442] width 76 height 39
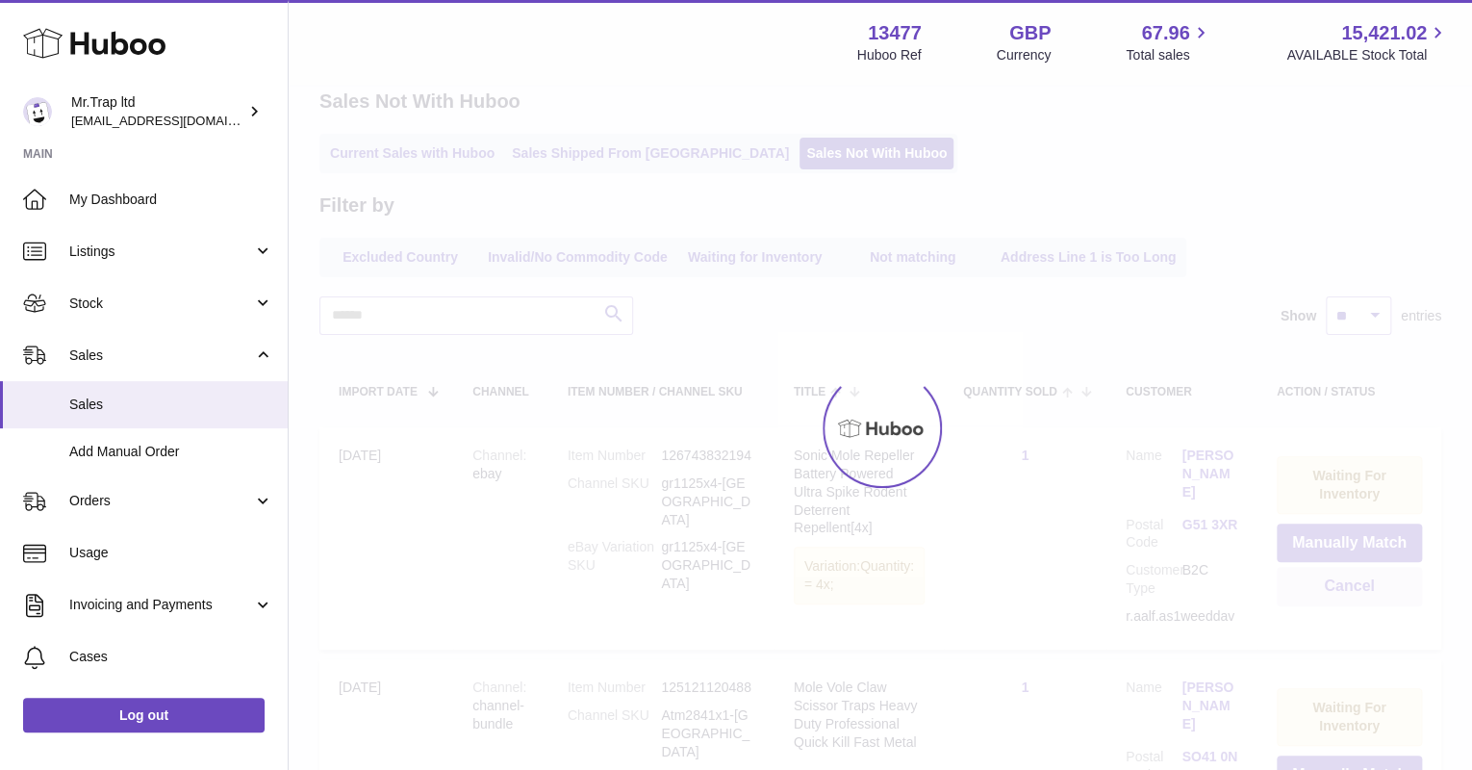
scroll to position [0, 0]
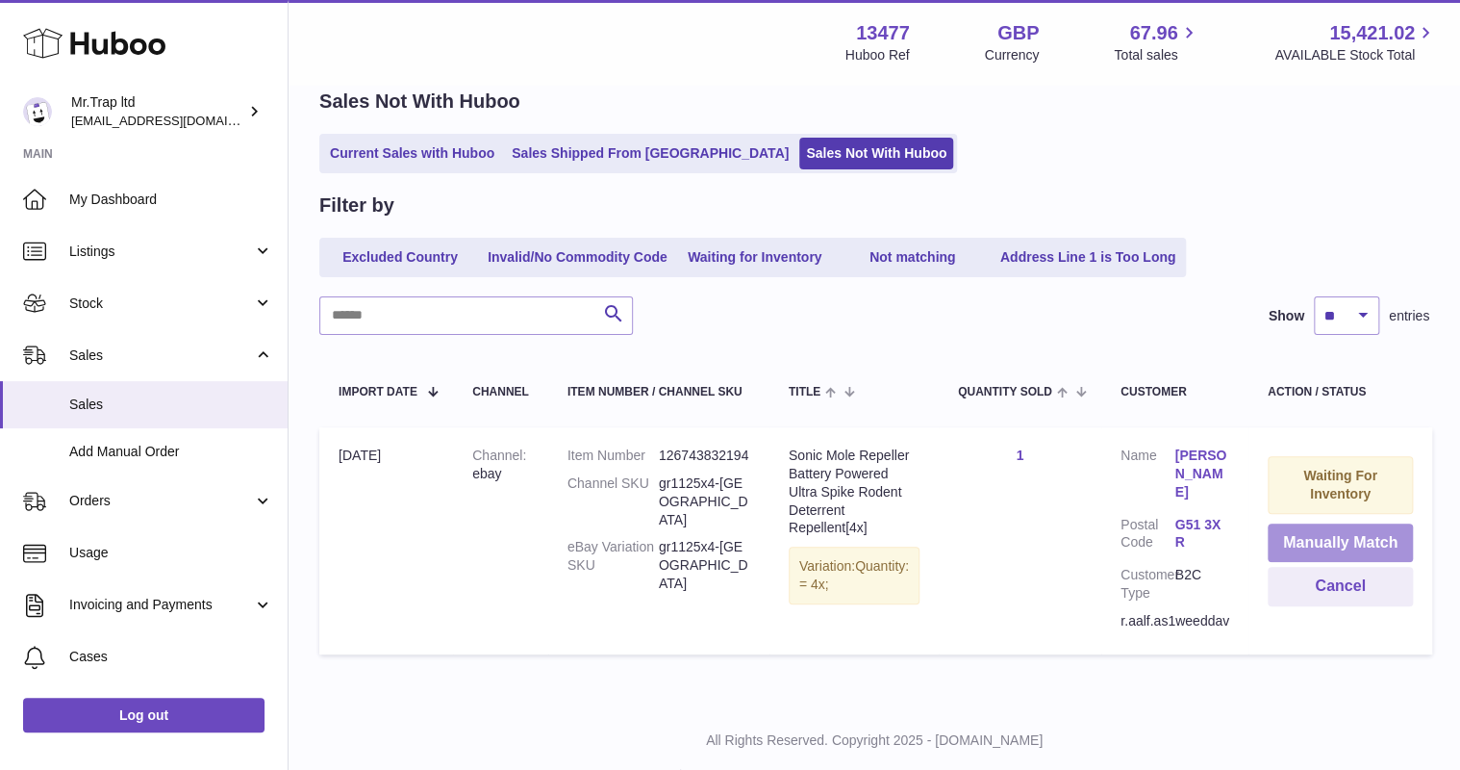
click at [1308, 535] on button "Manually Match" at bounding box center [1340, 542] width 145 height 39
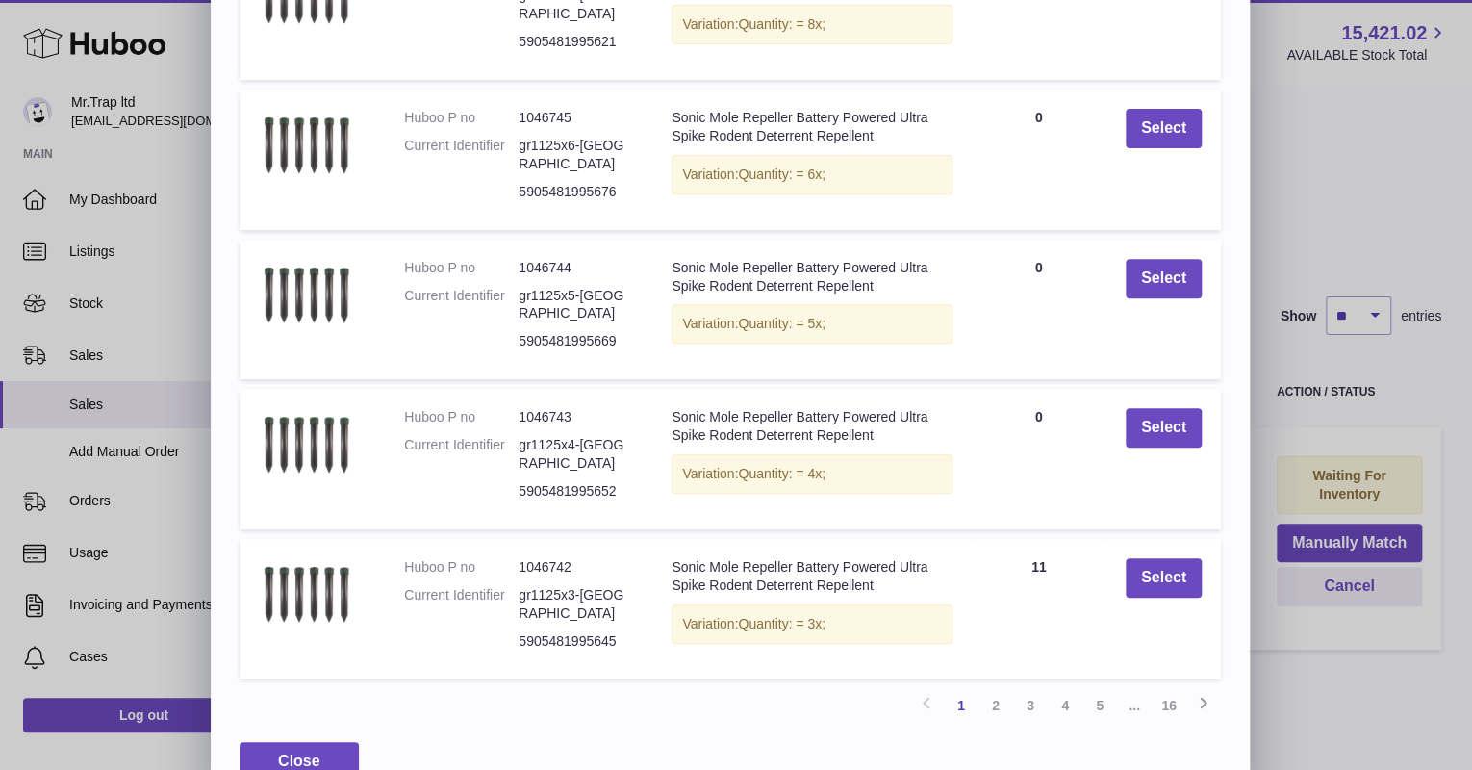
scroll to position [291, 0]
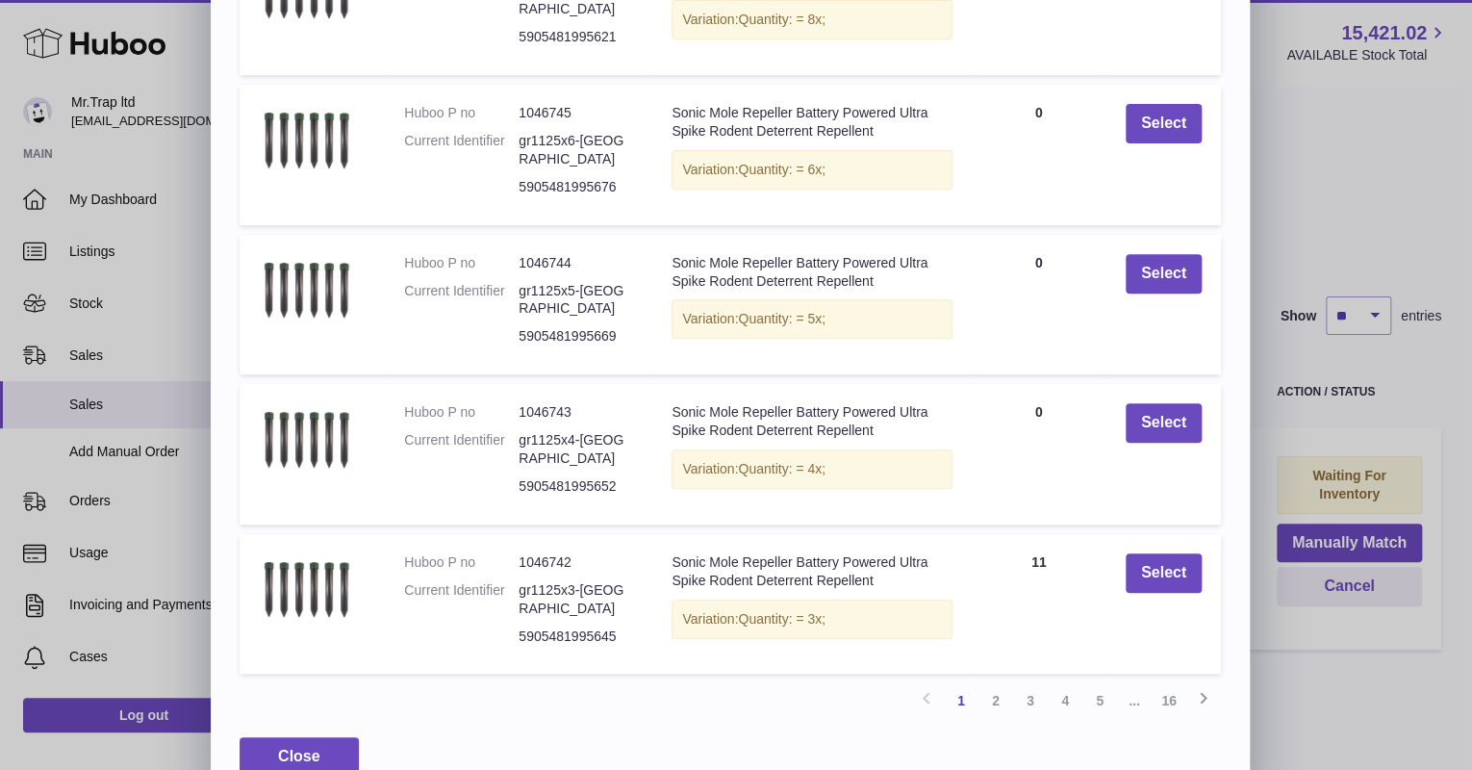
click at [990, 683] on link "2" at bounding box center [995, 700] width 35 height 35
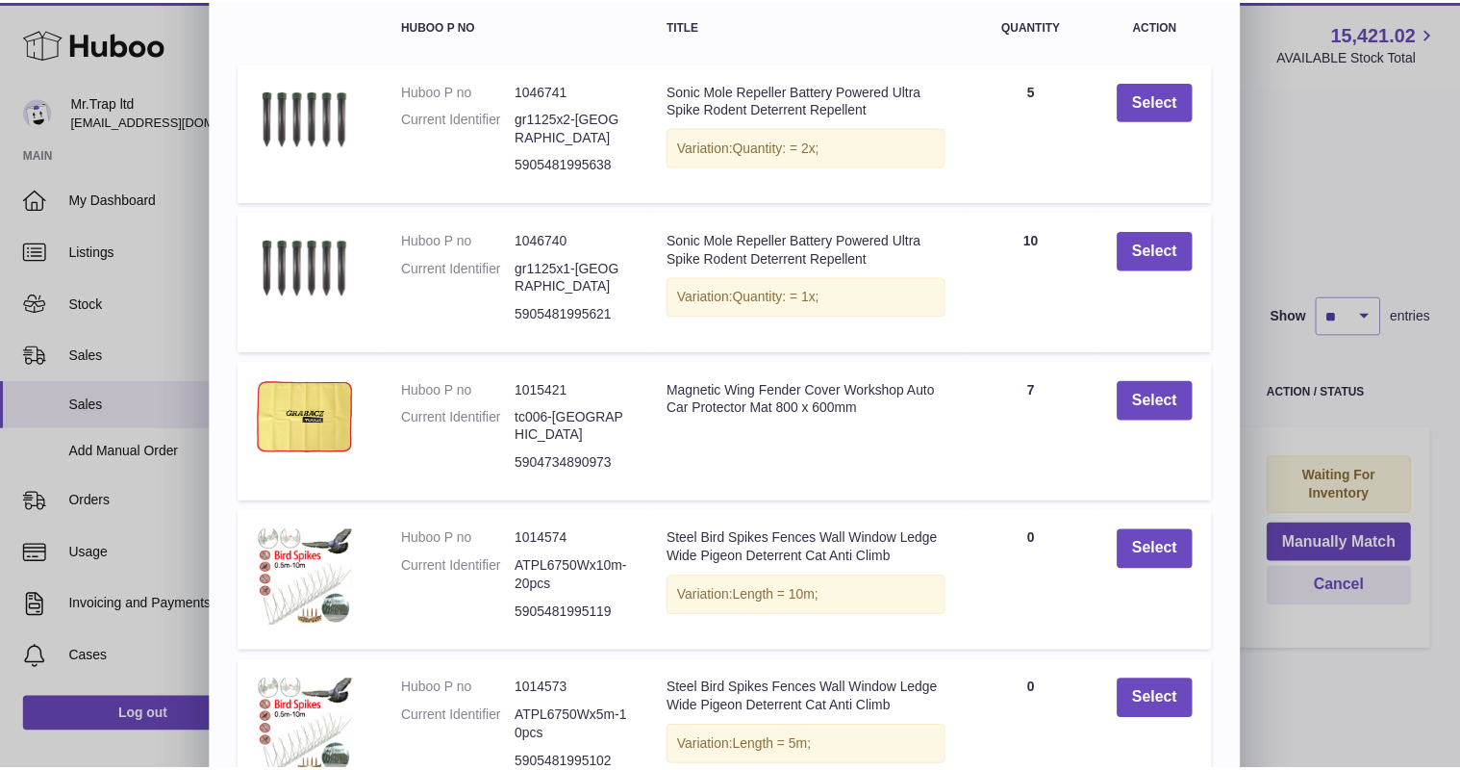
scroll to position [61, 0]
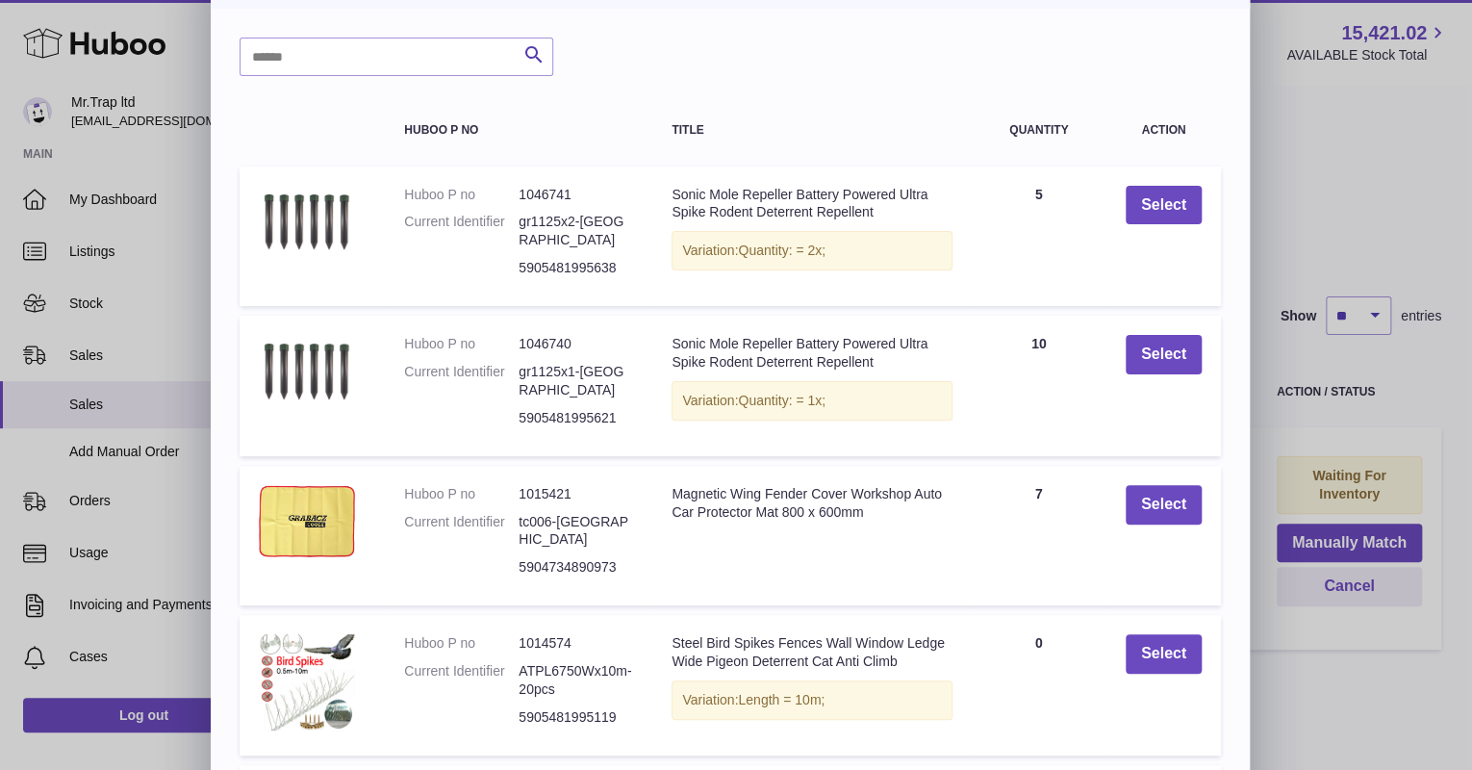
click at [1329, 225] on div "× Items Search Huboo P no Title Quantity Action Huboo P no 1046741 Current Iden…" at bounding box center [736, 487] width 1472 height 1097
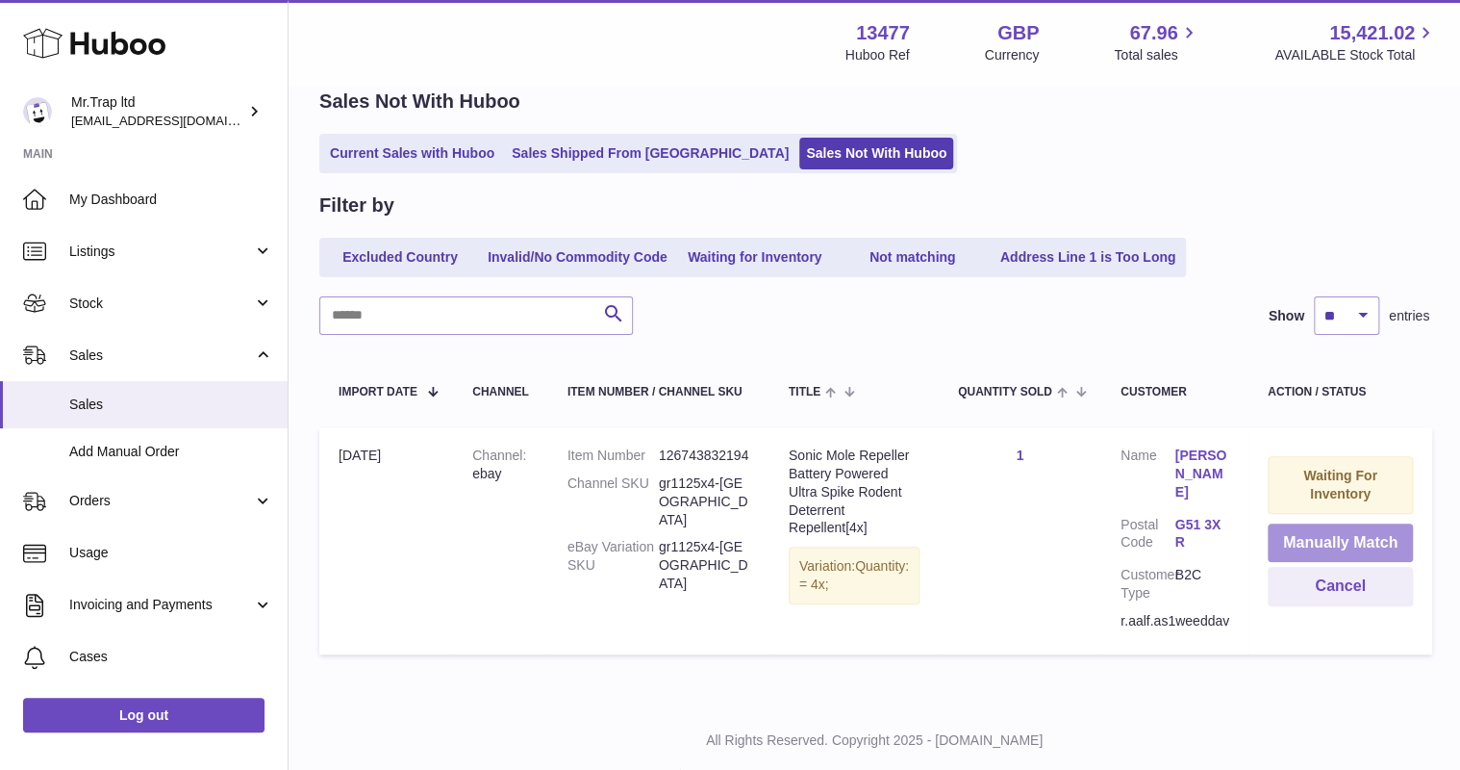
click at [1325, 546] on button "Manually Match" at bounding box center [1340, 542] width 145 height 39
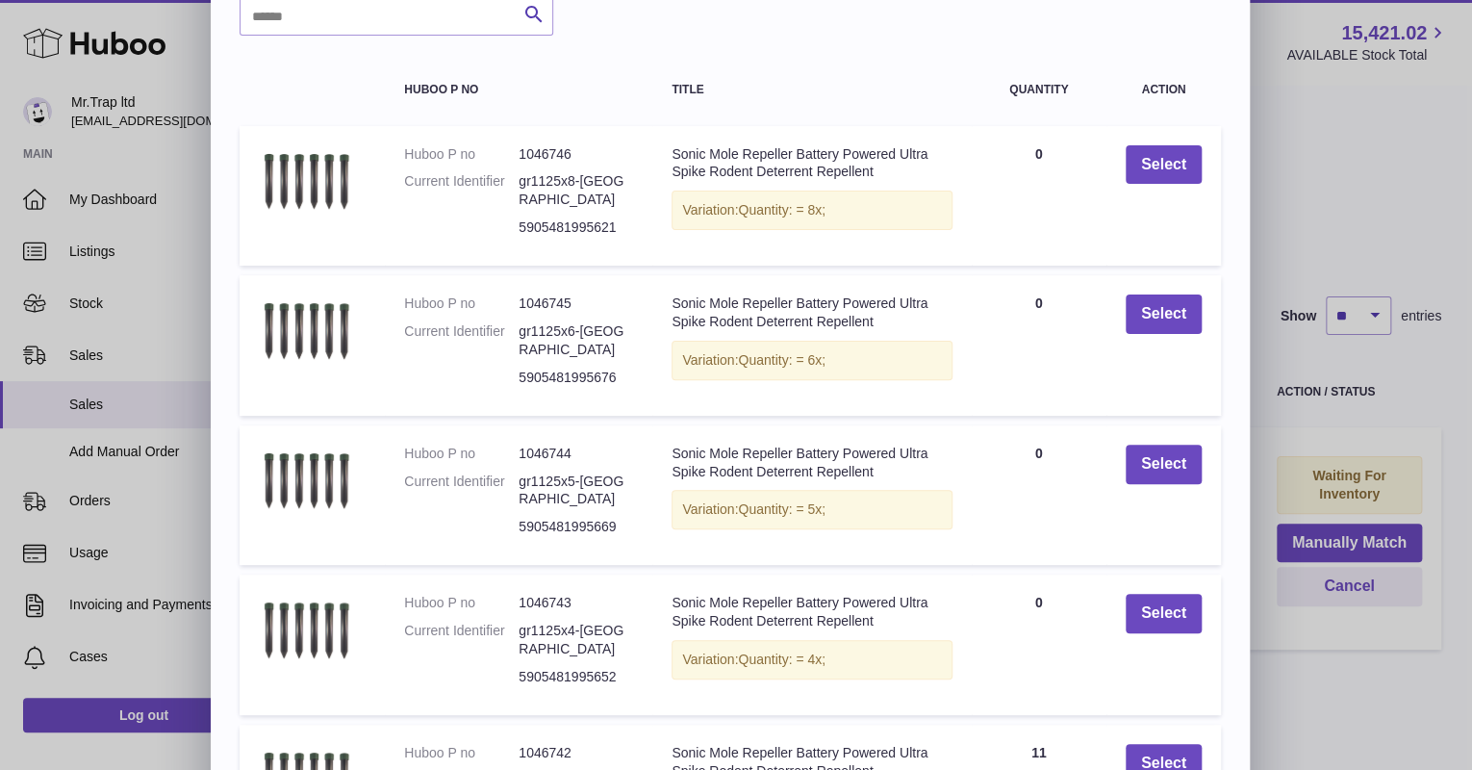
scroll to position [291, 0]
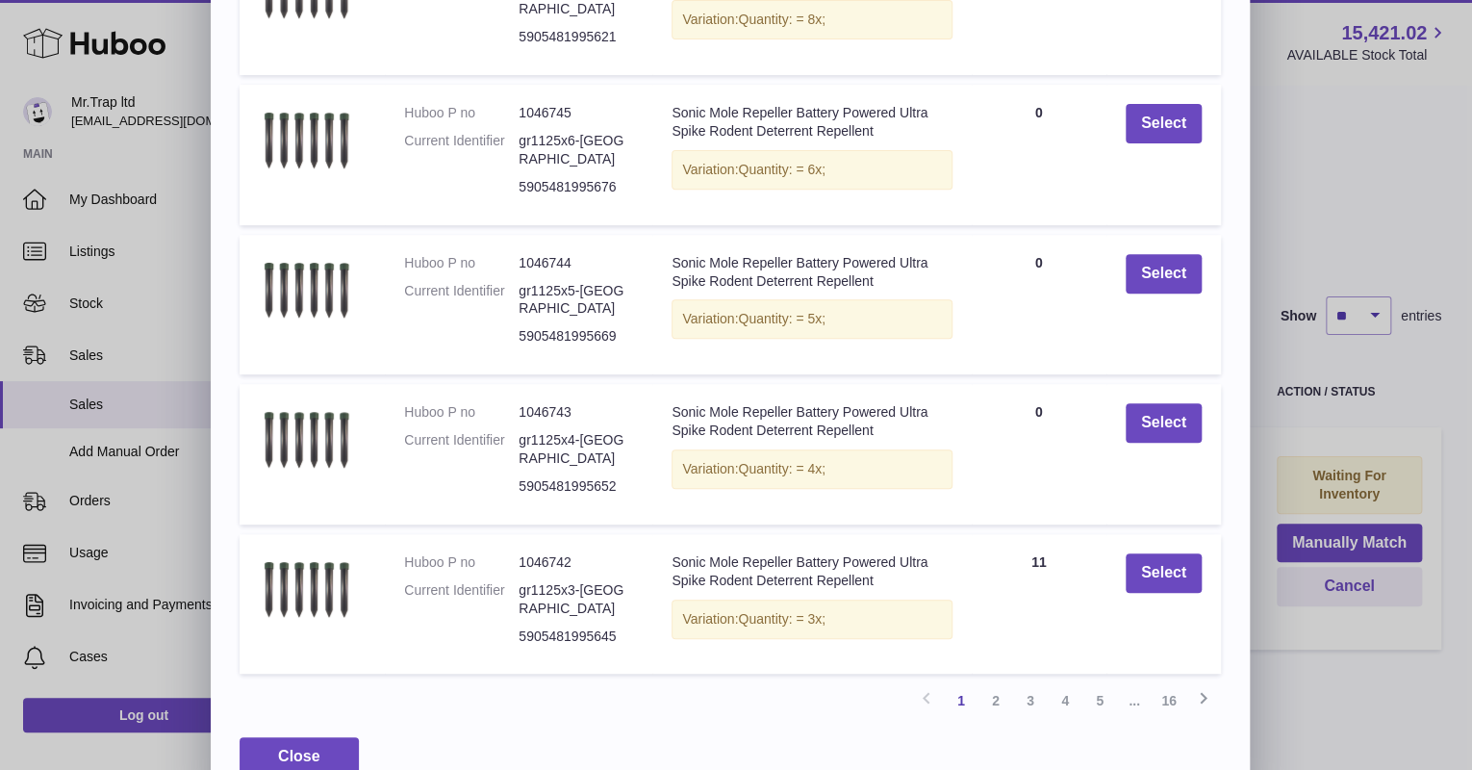
click at [1089, 683] on link "5" at bounding box center [1099, 700] width 35 height 35
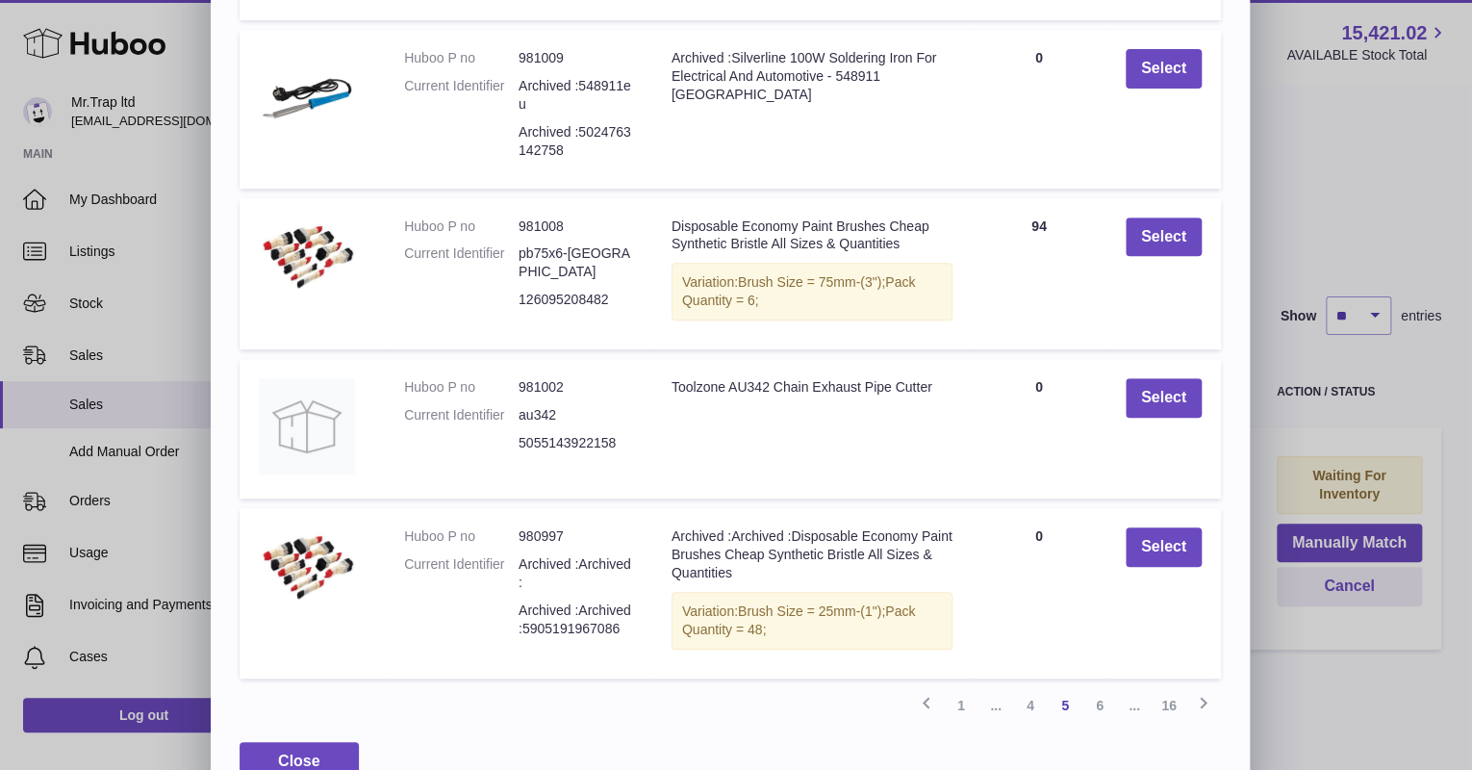
scroll to position [366, 0]
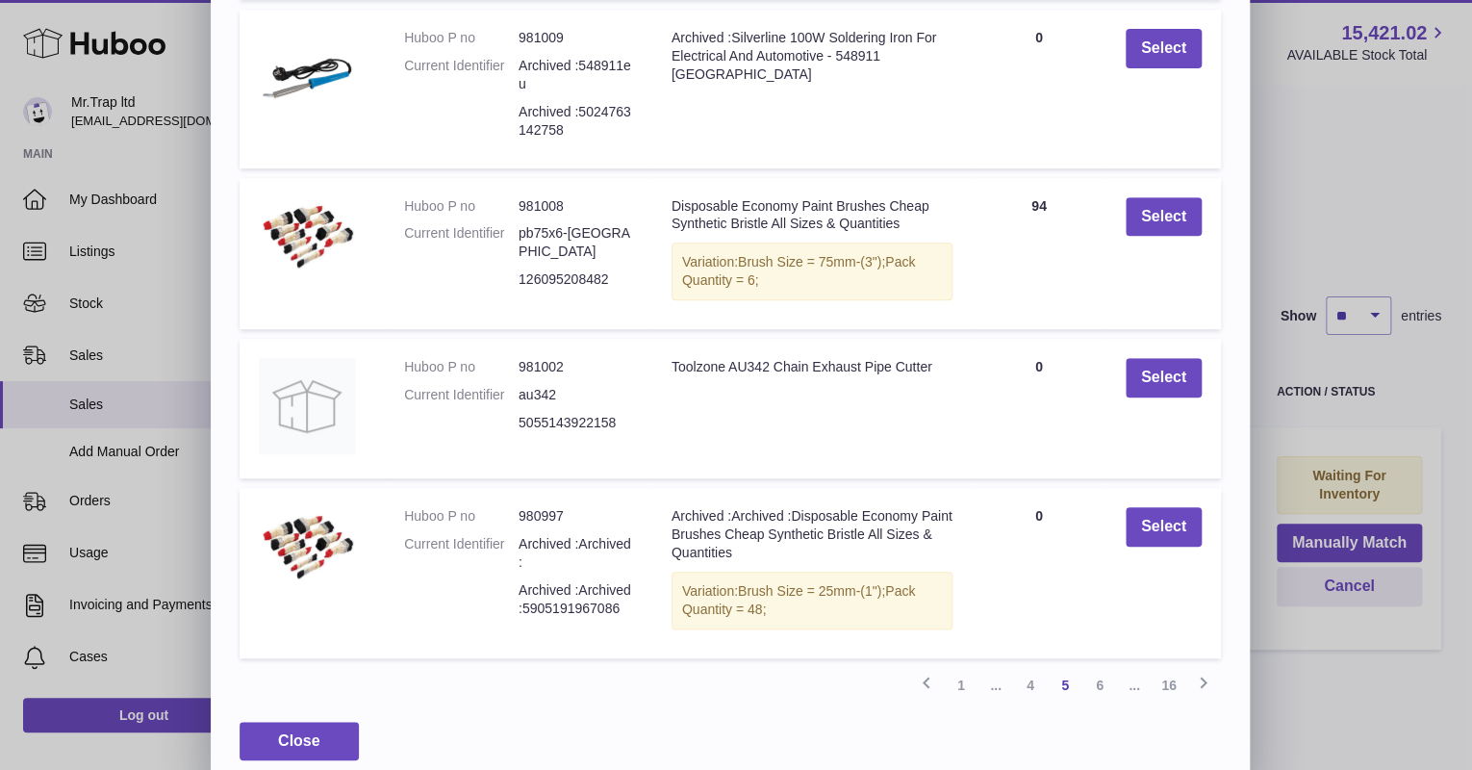
click at [972, 668] on link "1" at bounding box center [961, 685] width 35 height 35
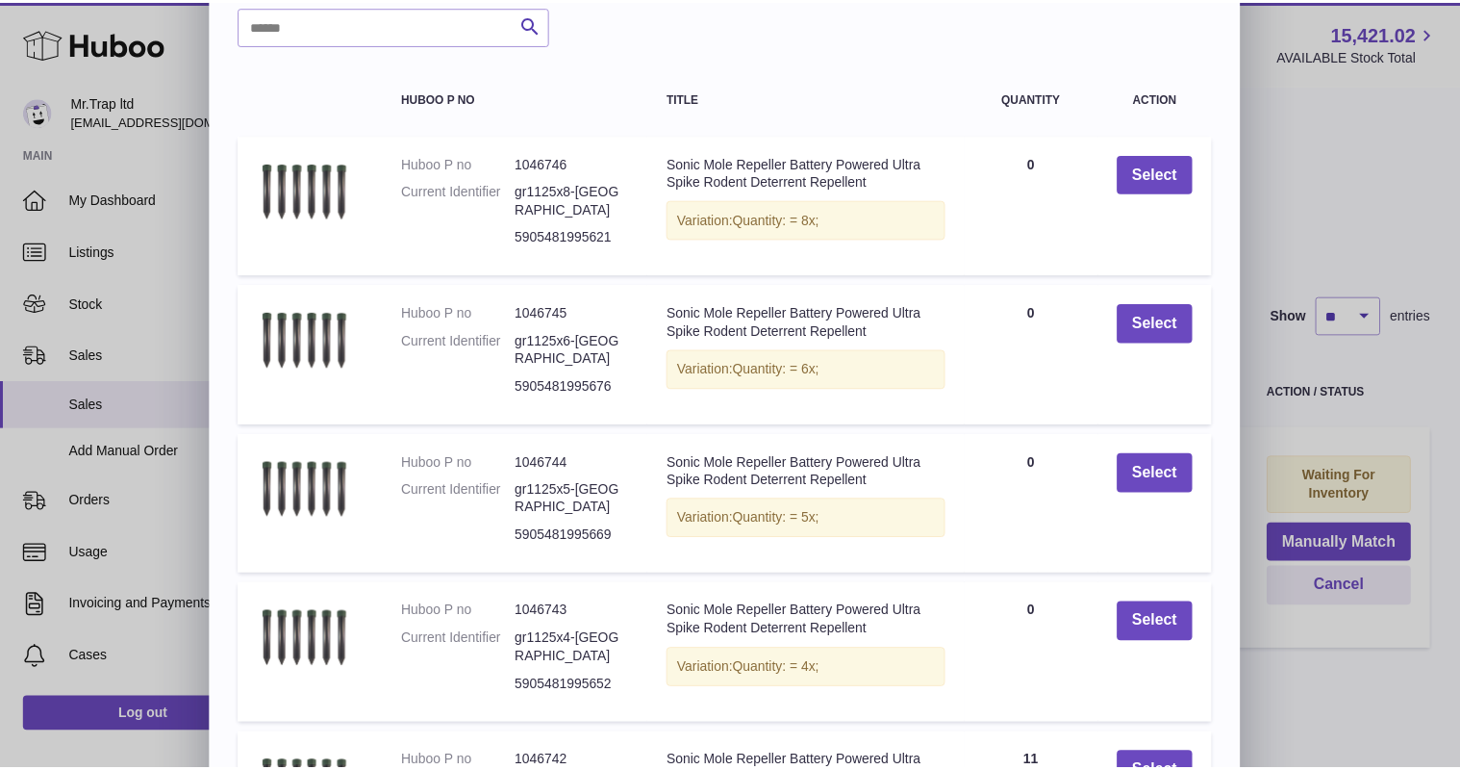
scroll to position [0, 0]
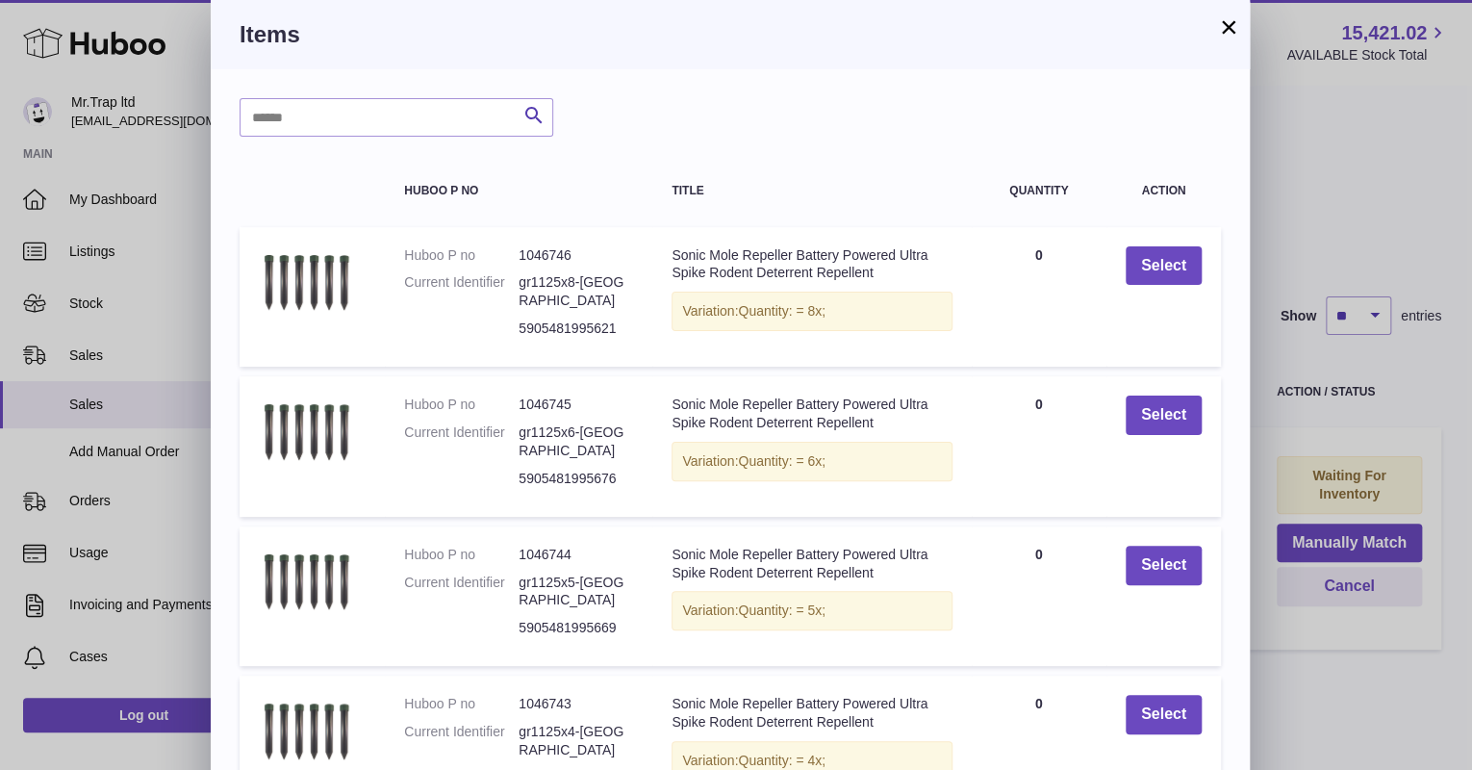
click at [1365, 118] on div "× Items Search Huboo P no Title Quantity Action Huboo P no 1046746 Current Iden…" at bounding box center [736, 548] width 1472 height 1097
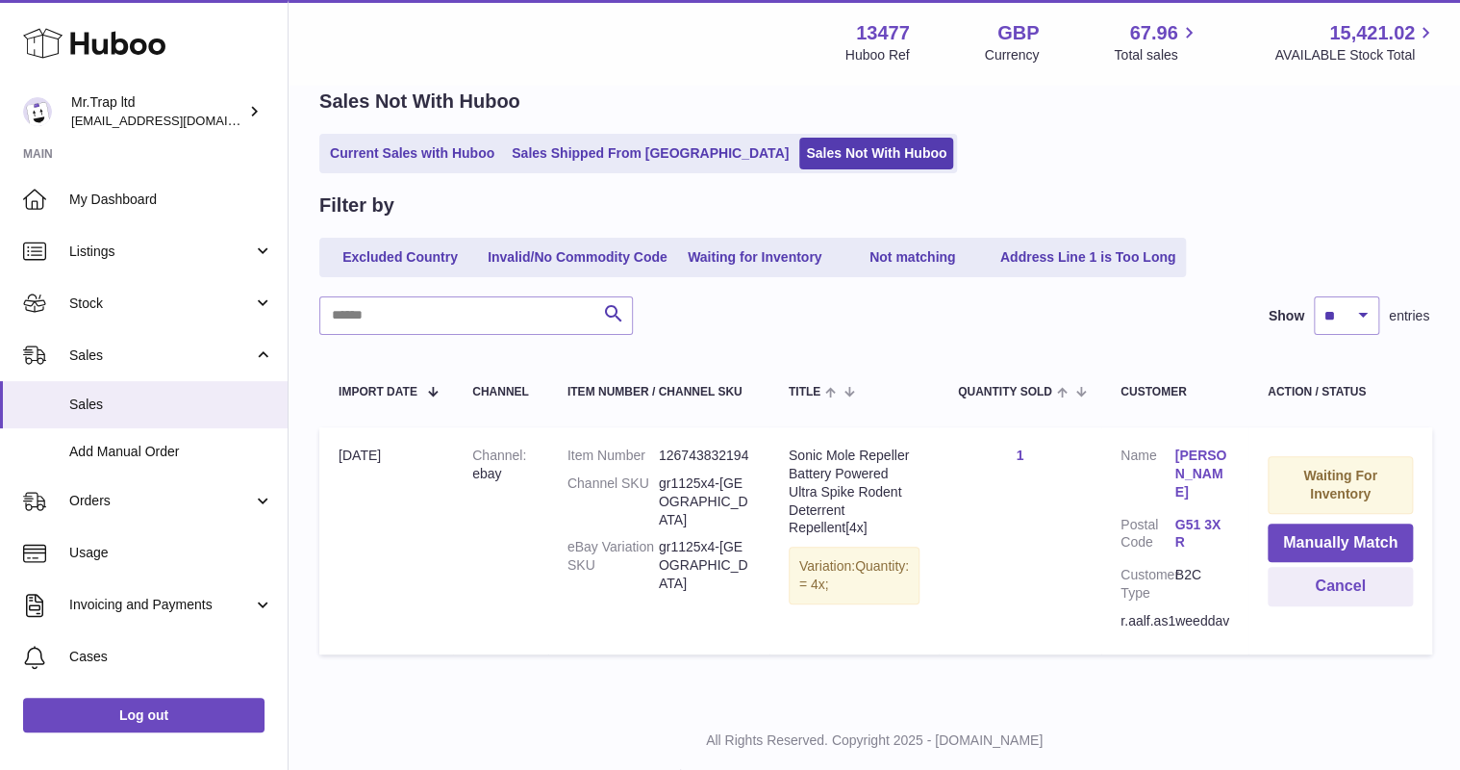
click at [135, 198] on span "My Dashboard" at bounding box center [171, 199] width 204 height 18
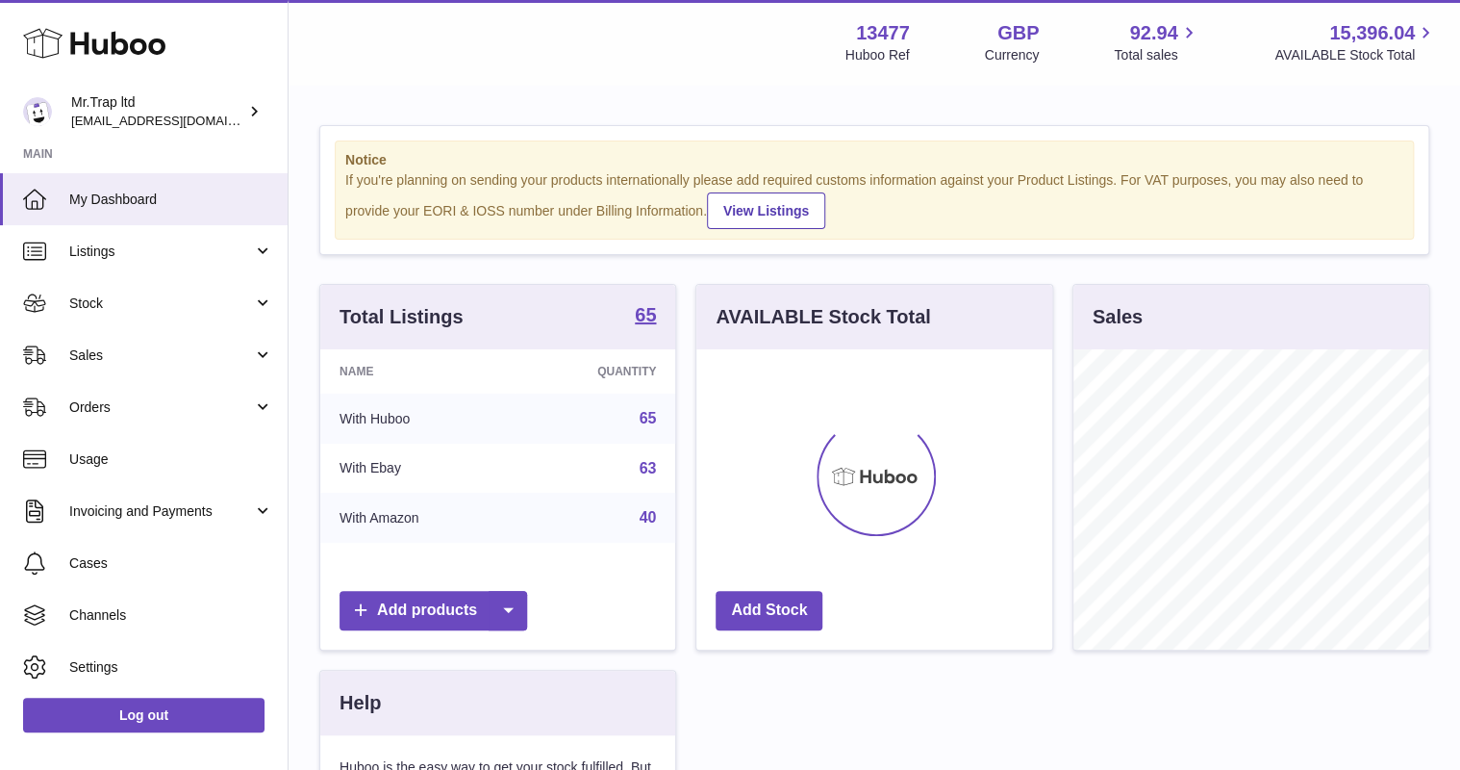
scroll to position [300, 355]
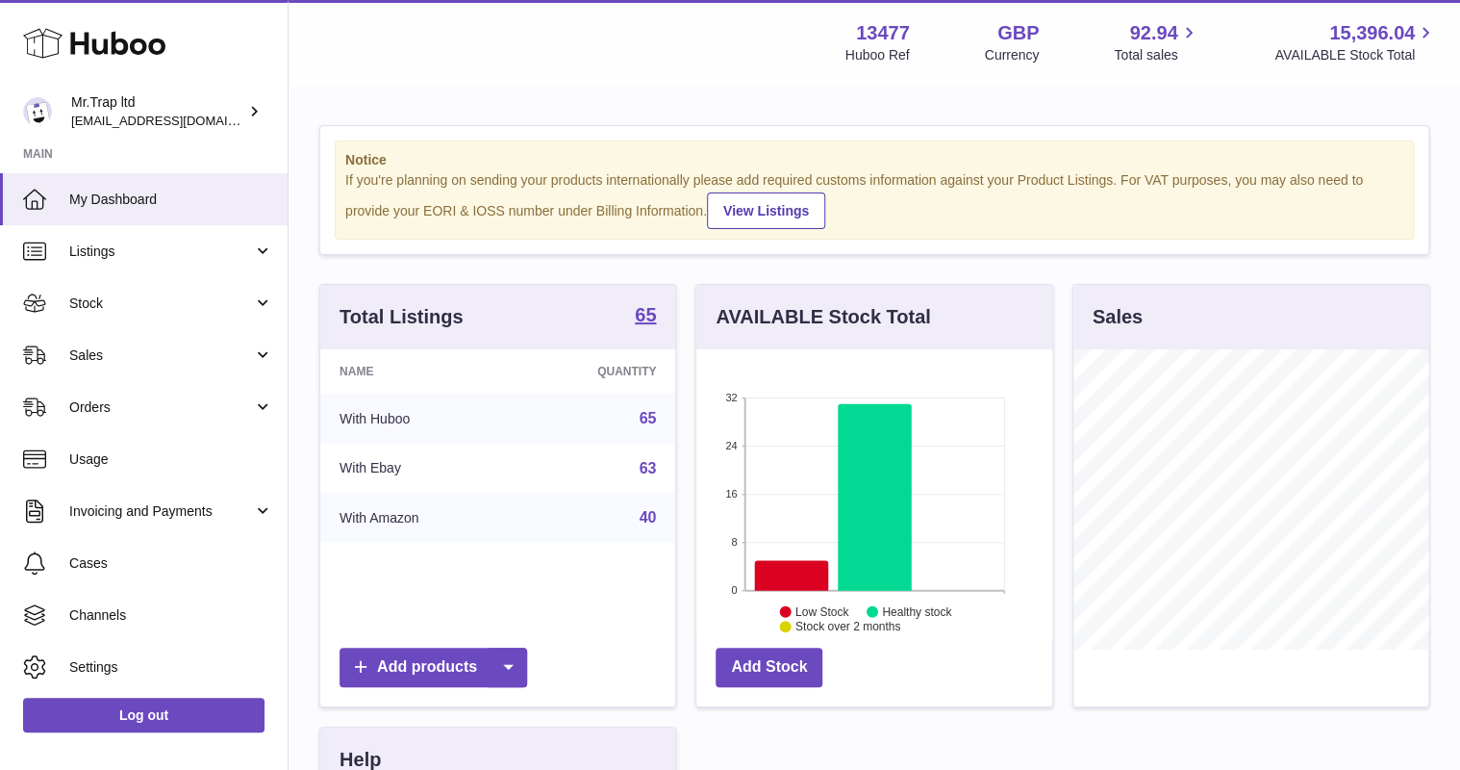
scroll to position [300, 355]
click at [111, 362] on span "Sales" at bounding box center [161, 355] width 184 height 18
